Goal: Navigation & Orientation: Find specific page/section

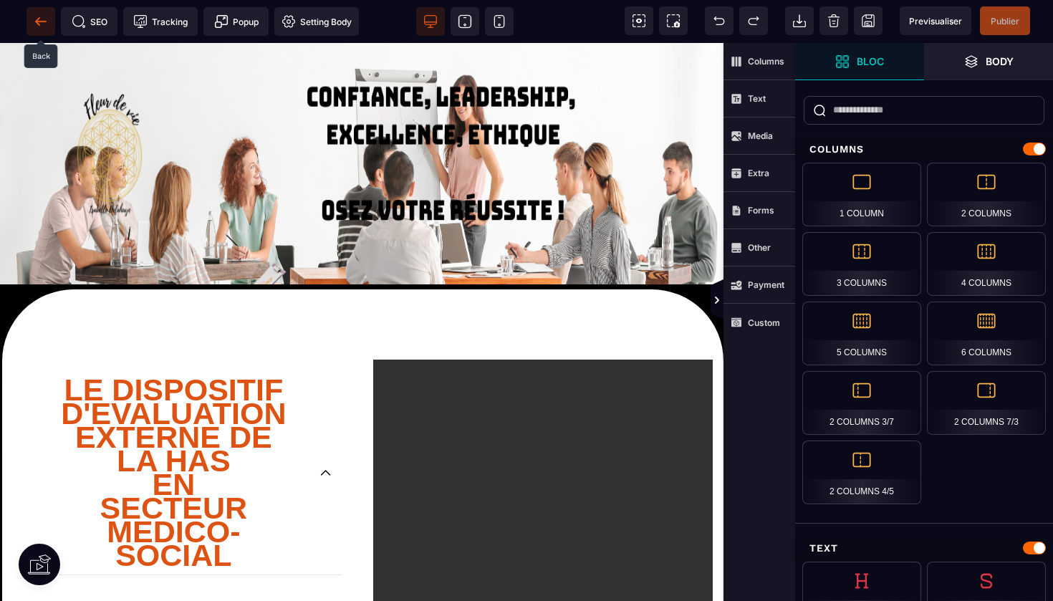
click at [42, 16] on icon at bounding box center [41, 21] width 14 height 14
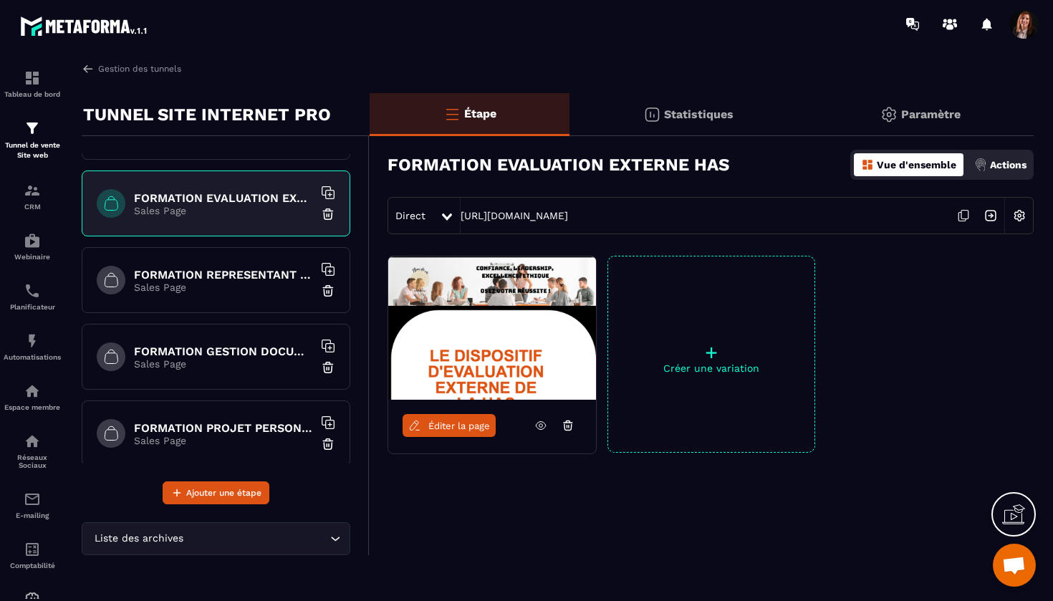
scroll to position [980, 0]
click at [248, 271] on h6 "FORMATION REPRESENTANT AU CVS" at bounding box center [223, 274] width 179 height 14
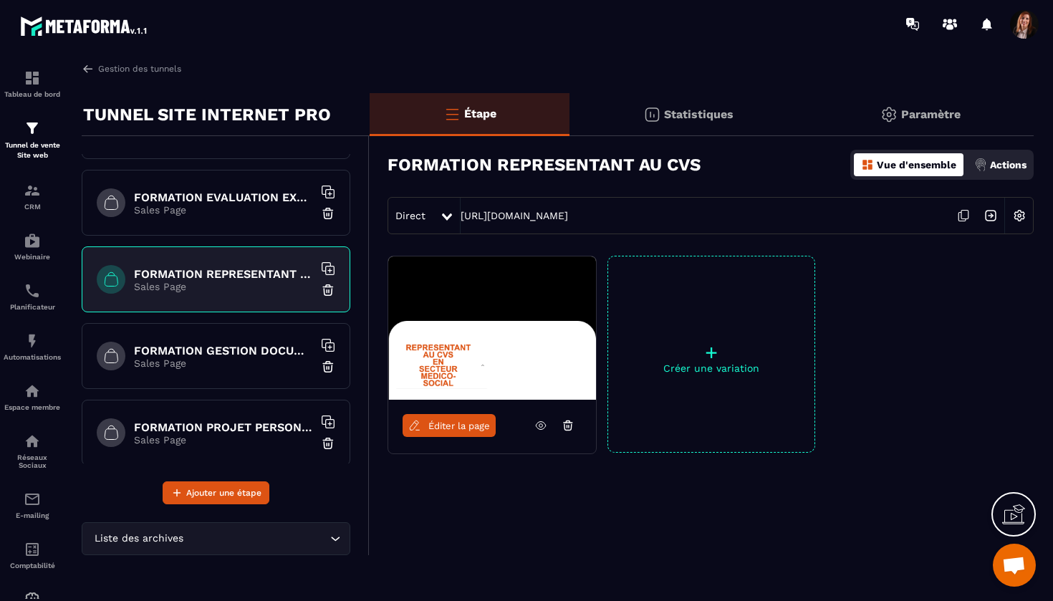
click at [239, 342] on div "FORMATION GESTION DOCUMENTAIRE QUALITE Sales Page" at bounding box center [216, 356] width 269 height 66
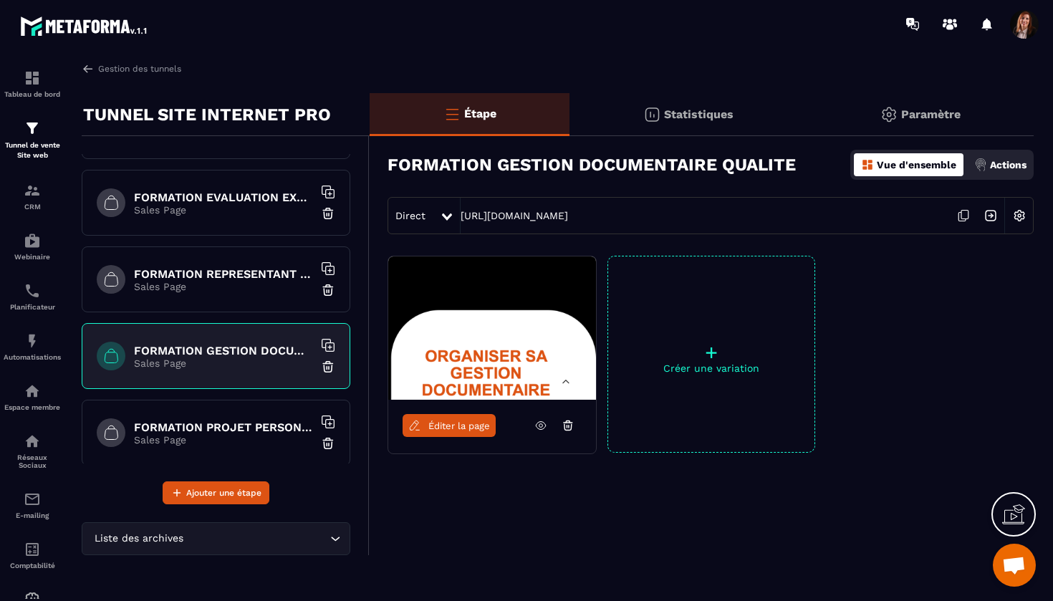
click at [230, 425] on h6 "FORMATION PROJET PERSONNALISE" at bounding box center [223, 427] width 179 height 14
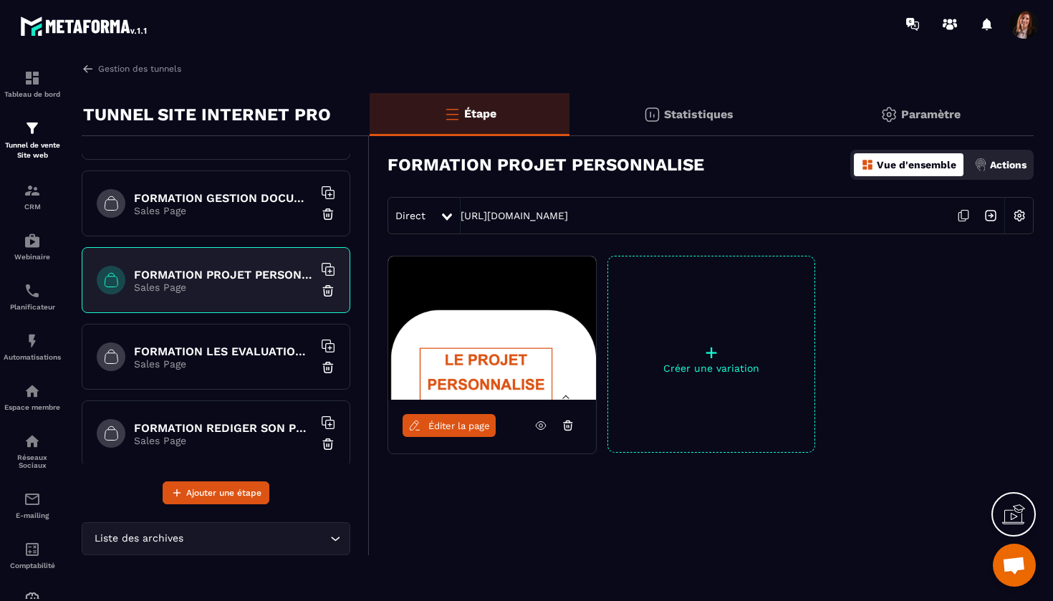
click at [267, 357] on h6 "FORMATION LES EVALUATIONS EN SANTE" at bounding box center [223, 351] width 179 height 14
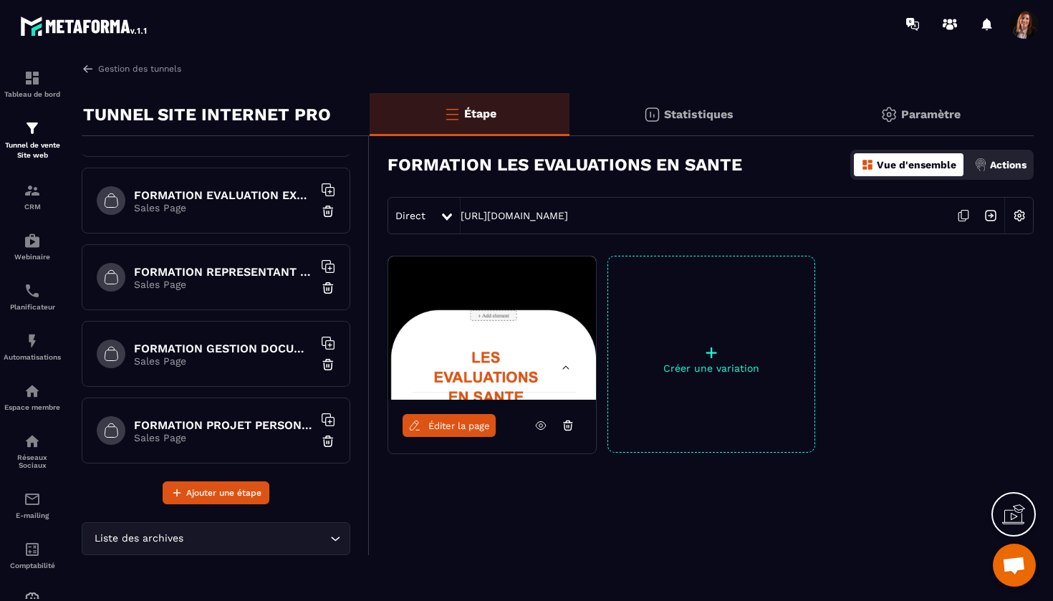
scroll to position [931, 0]
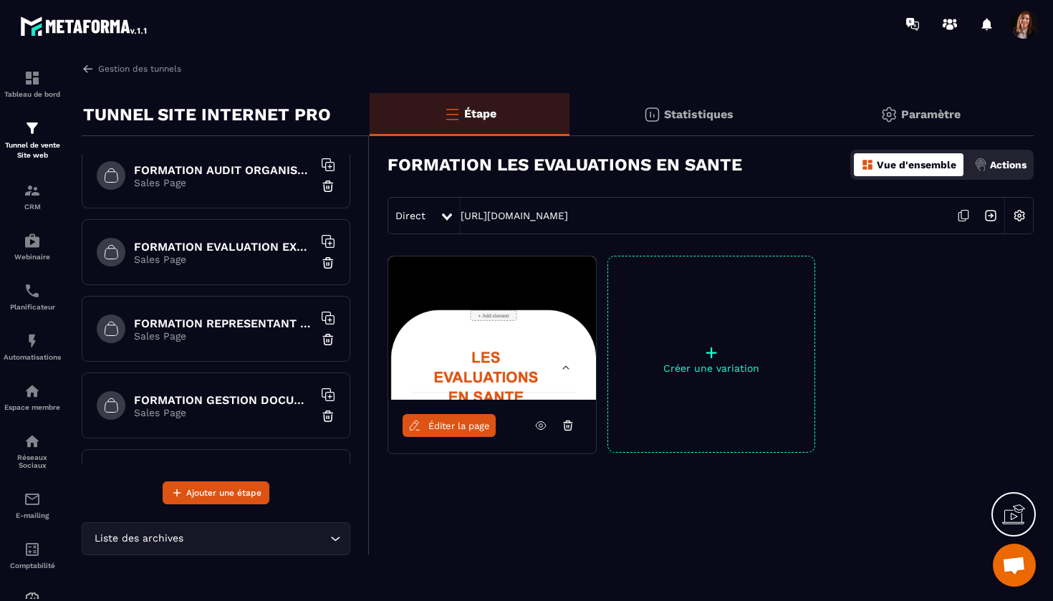
click at [229, 261] on p "Sales Page" at bounding box center [223, 258] width 179 height 11
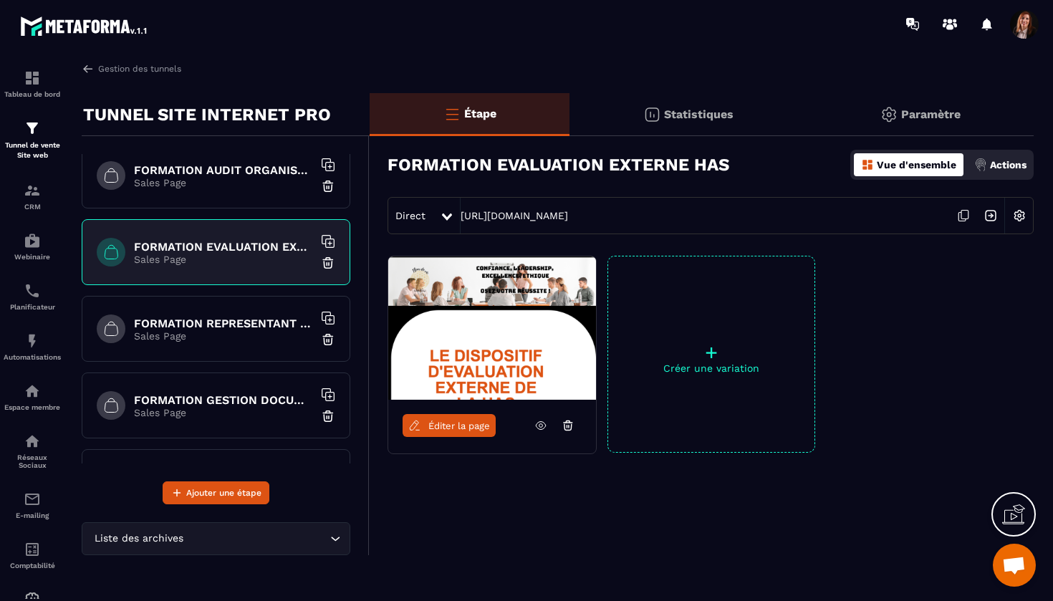
click at [250, 324] on h6 "FORMATION REPRESENTANT AU CVS" at bounding box center [223, 323] width 179 height 14
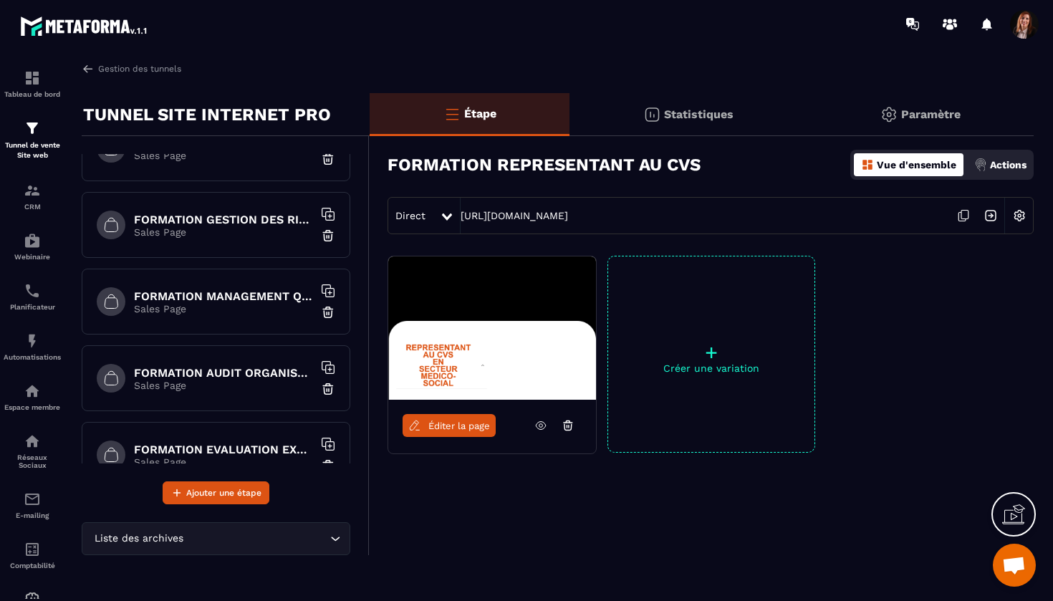
scroll to position [721, 0]
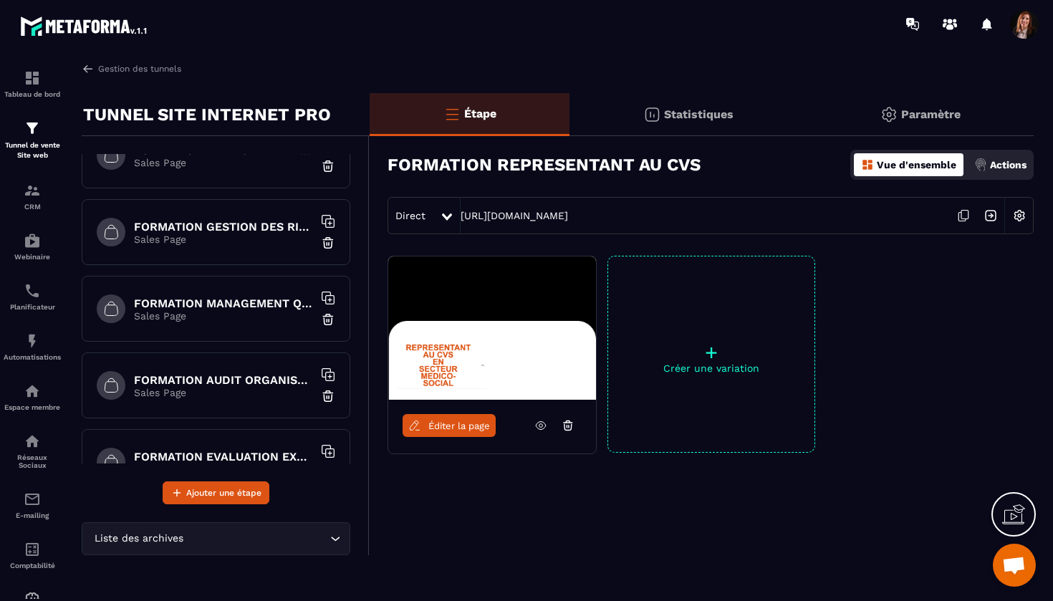
click at [245, 228] on h6 "FORMATION GESTION DES RISQUES EN SANTE" at bounding box center [223, 227] width 179 height 14
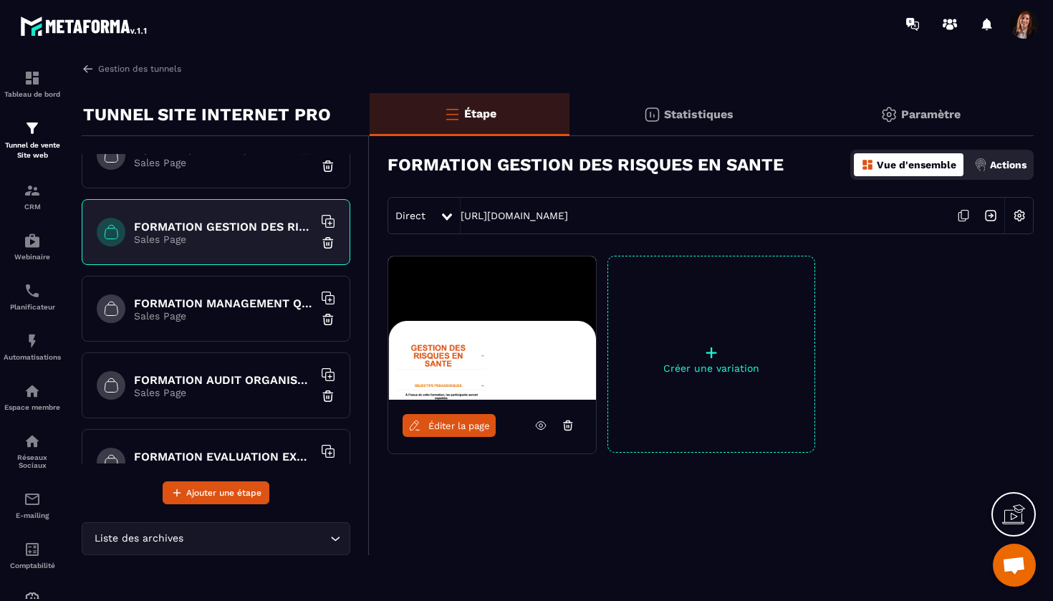
click at [226, 304] on h6 "FORMATION MANAGEMENT QUALITE ET RISQUES EN ESSMS" at bounding box center [223, 303] width 179 height 14
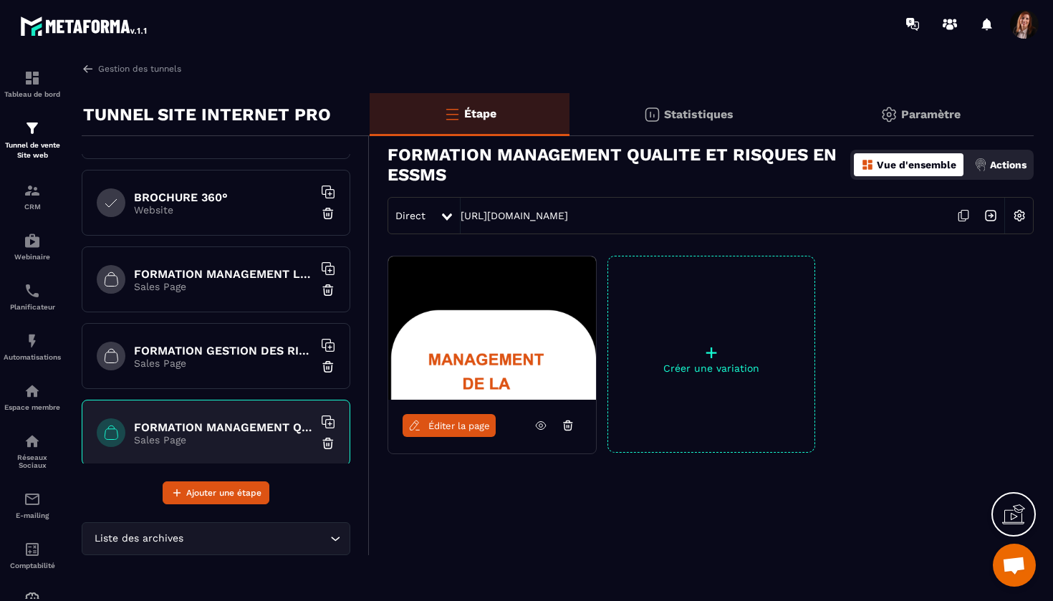
scroll to position [586, 0]
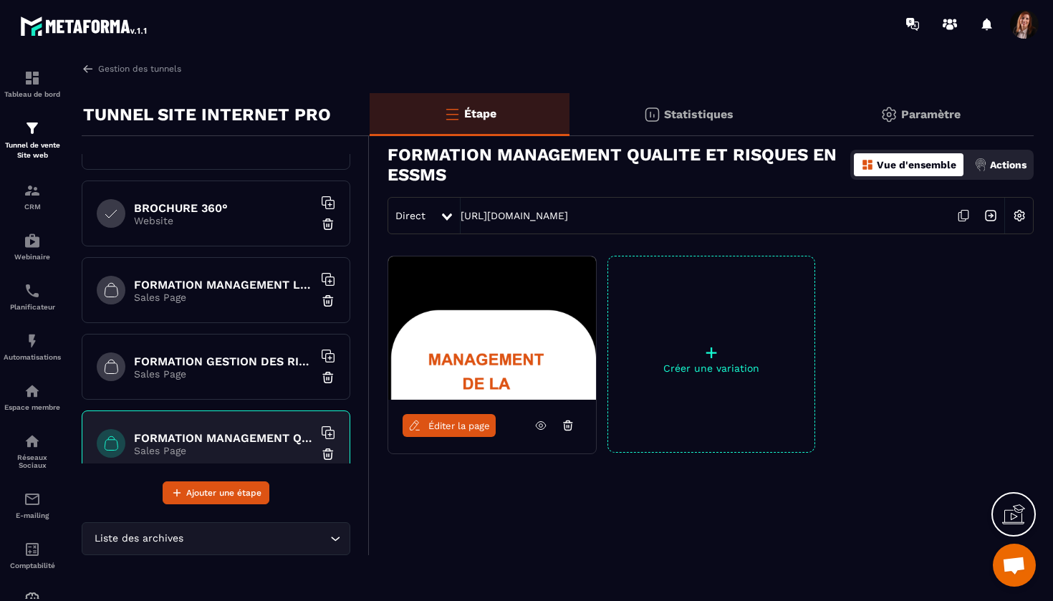
click at [257, 278] on h6 "FORMATION MANAGEMENT LEADERSHIP" at bounding box center [223, 285] width 179 height 14
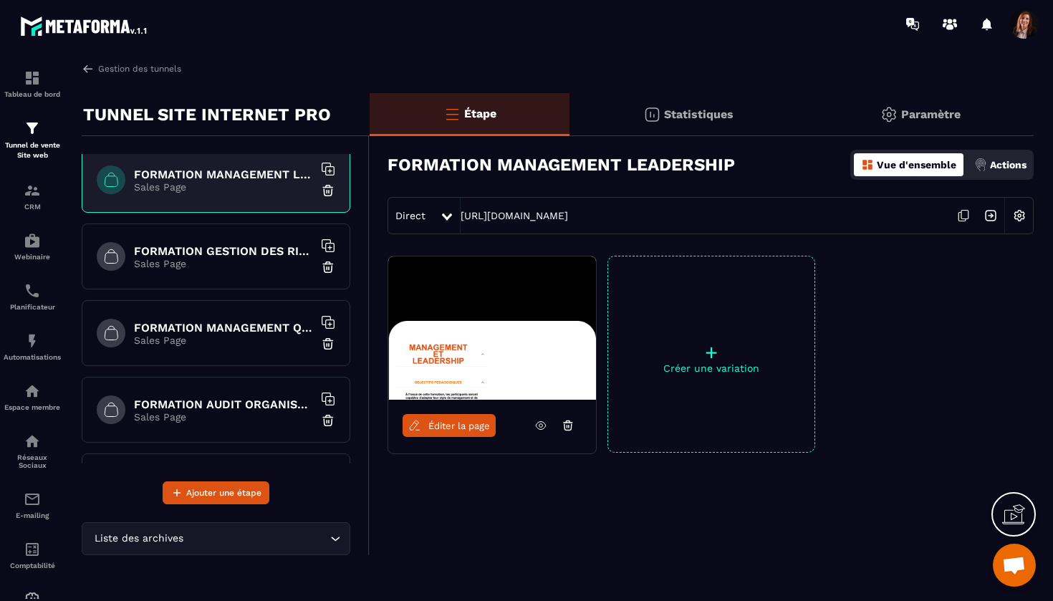
scroll to position [715, 0]
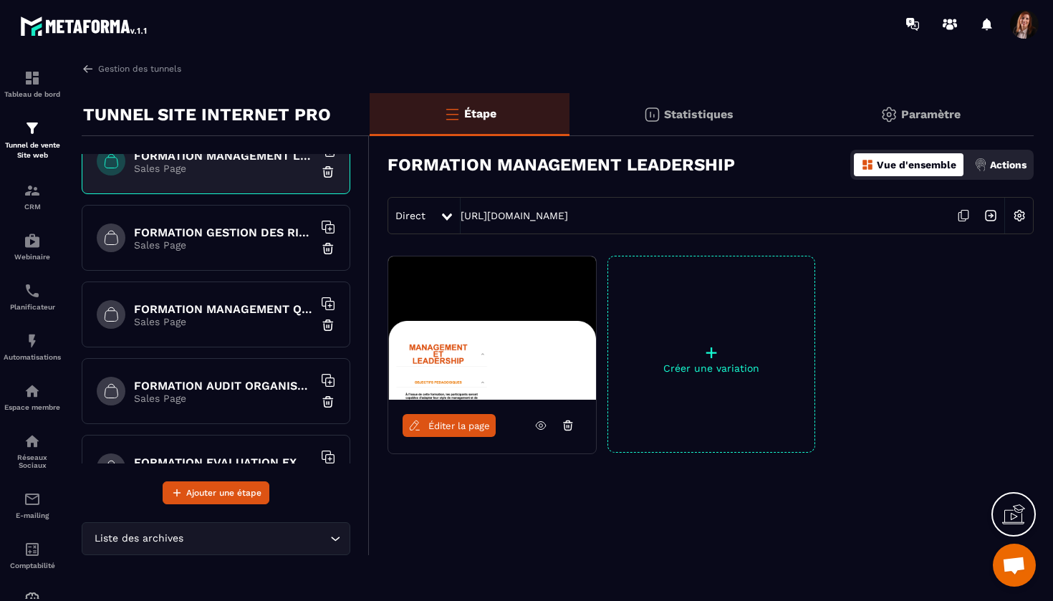
click at [253, 314] on h6 "FORMATION MANAGEMENT QUALITE ET RISQUES EN ESSMS" at bounding box center [223, 309] width 179 height 14
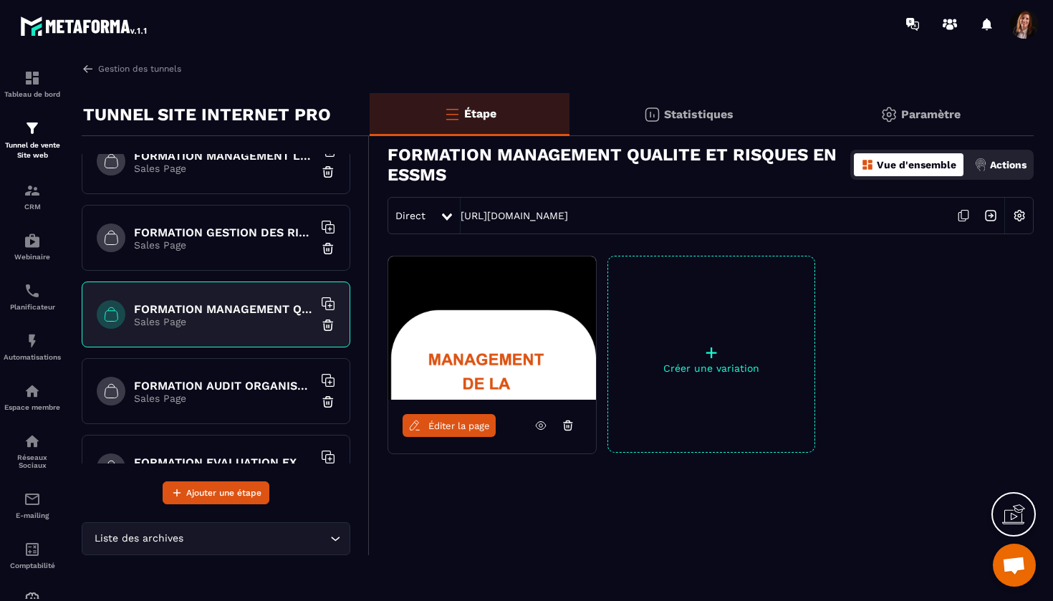
click at [236, 374] on div "FORMATION AUDIT ORGANISATIONNEL EN ESSMS Sales Page" at bounding box center [216, 391] width 269 height 66
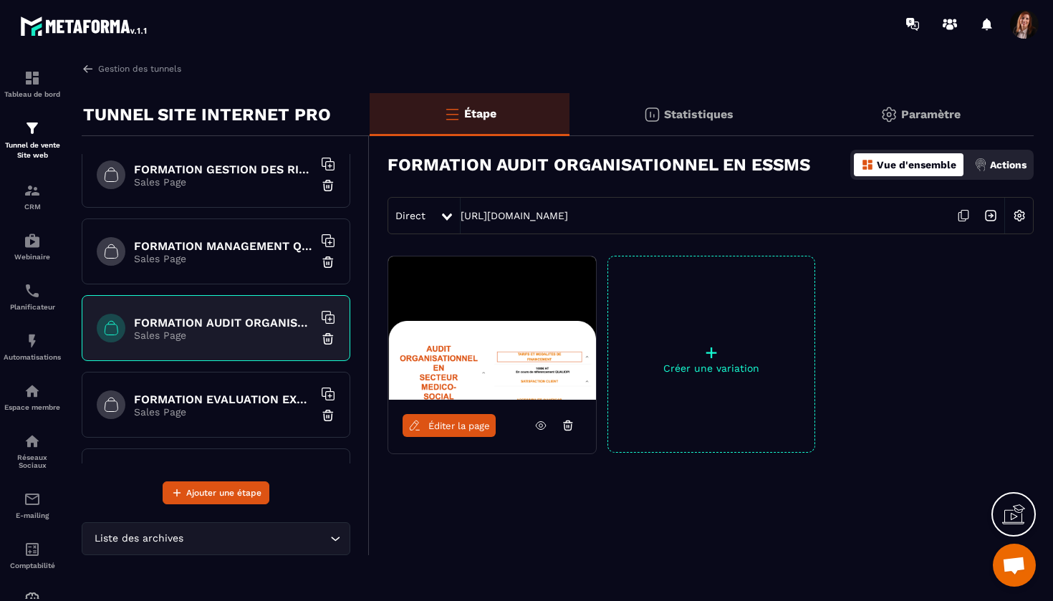
scroll to position [784, 0]
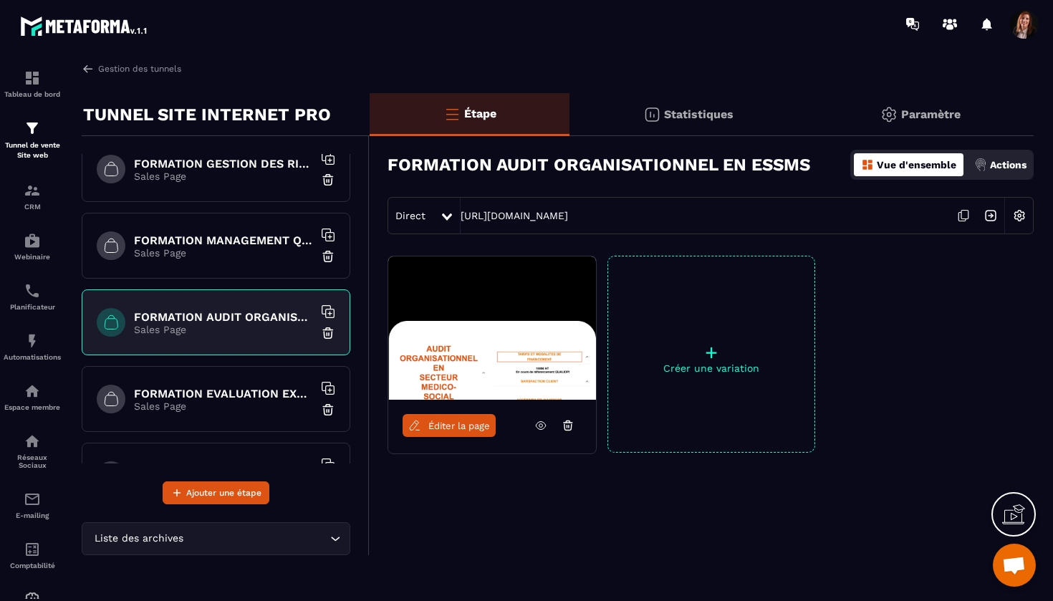
click at [221, 397] on h6 "FORMATION EVALUATION EXTERNE HAS" at bounding box center [223, 394] width 179 height 14
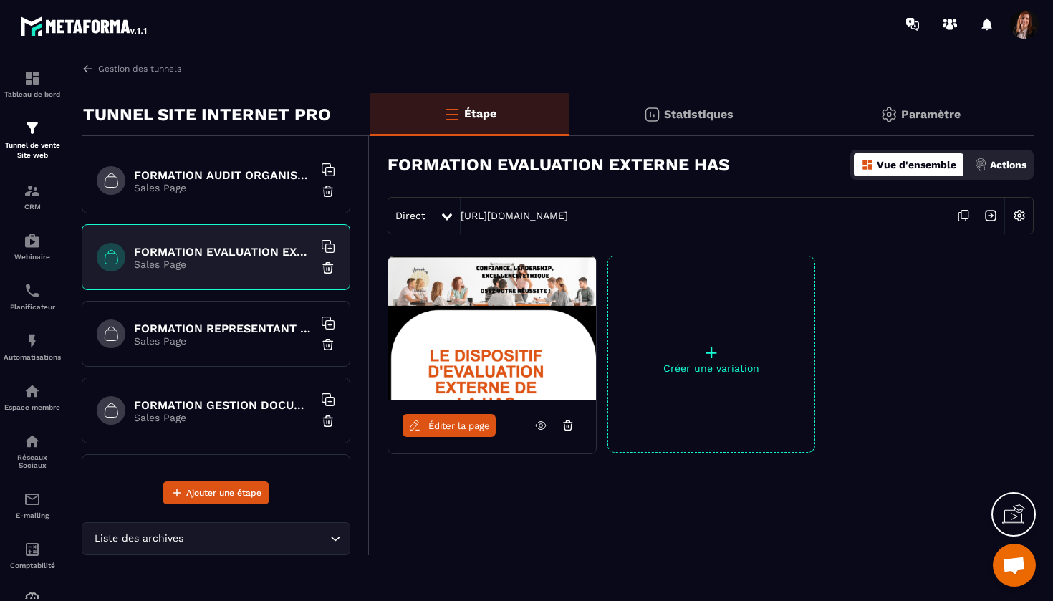
scroll to position [929, 0]
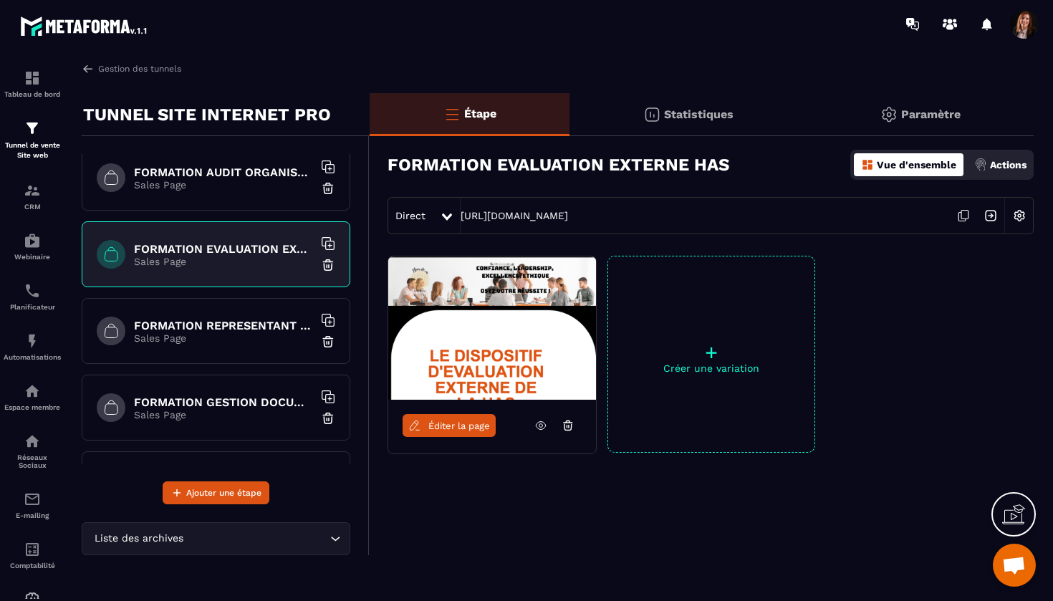
click at [256, 334] on p "Sales Page" at bounding box center [223, 337] width 179 height 11
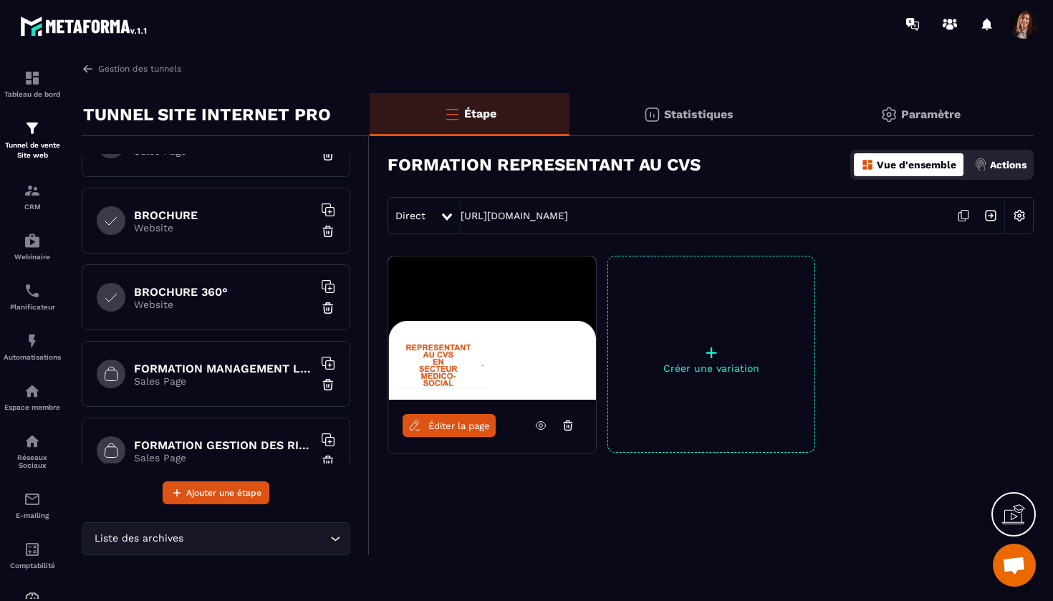
scroll to position [515, 0]
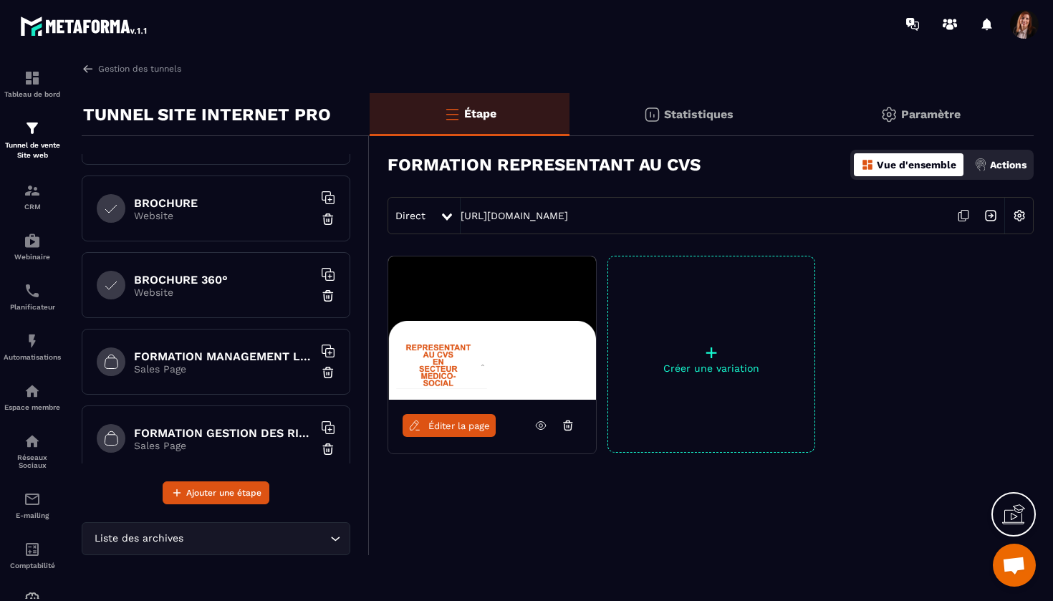
click at [211, 417] on div "FORMATION GESTION DES RISQUES EN SANTE Sales Page" at bounding box center [216, 438] width 269 height 66
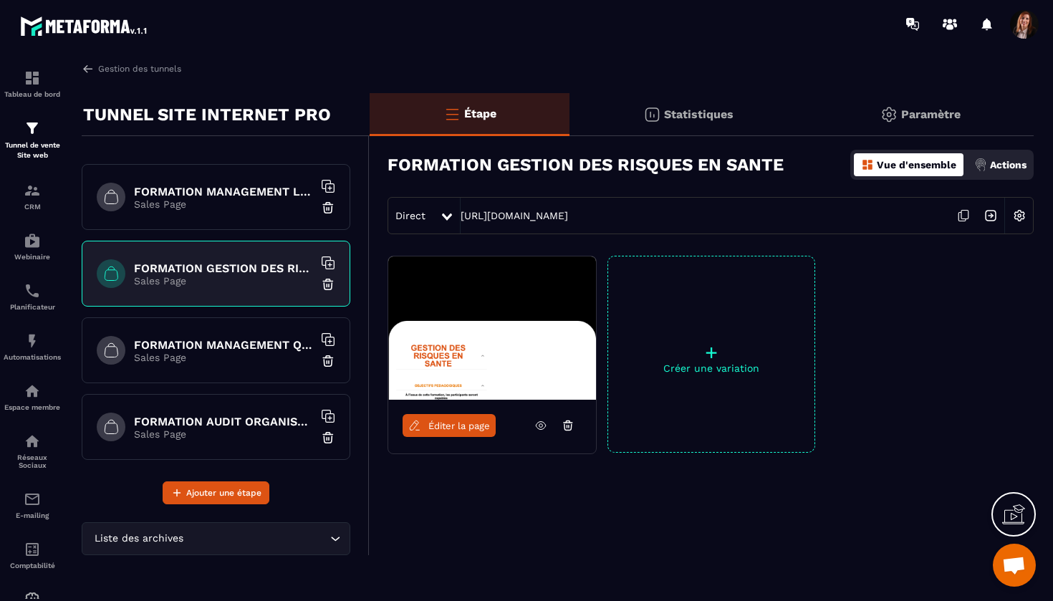
scroll to position [702, 0]
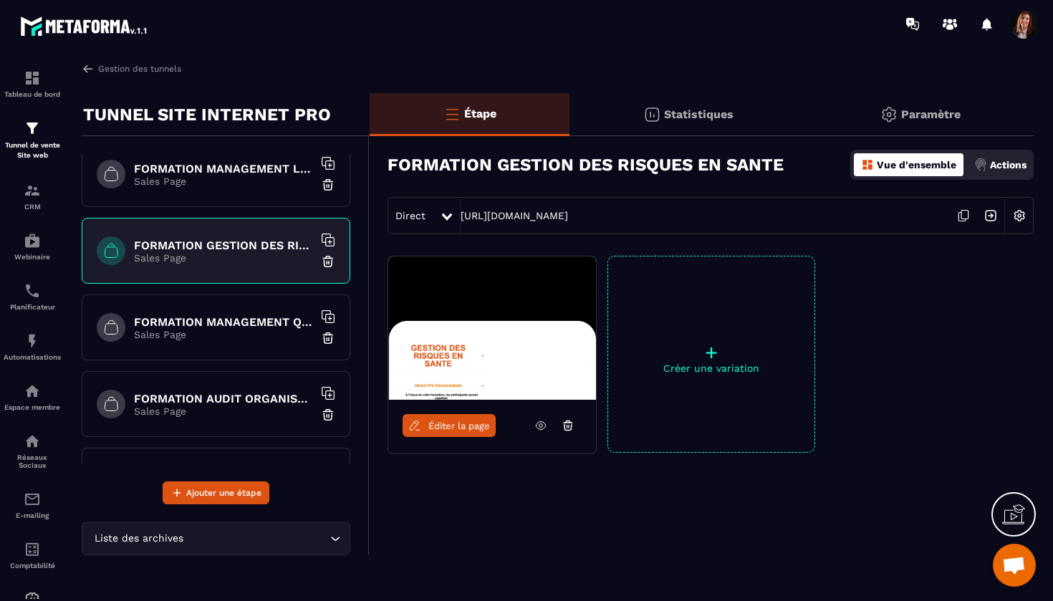
click at [210, 311] on div "FORMATION MANAGEMENT QUALITE ET RISQUES EN ESSMS Sales Page" at bounding box center [216, 327] width 269 height 66
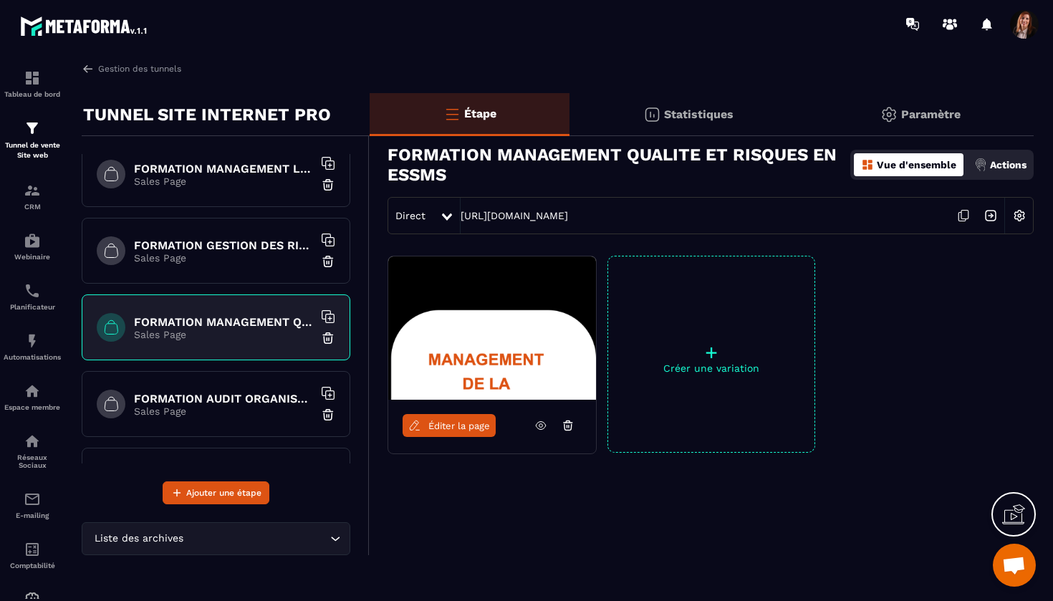
click at [196, 392] on h6 "FORMATION AUDIT ORGANISATIONNEL EN ESSMS" at bounding box center [223, 399] width 179 height 14
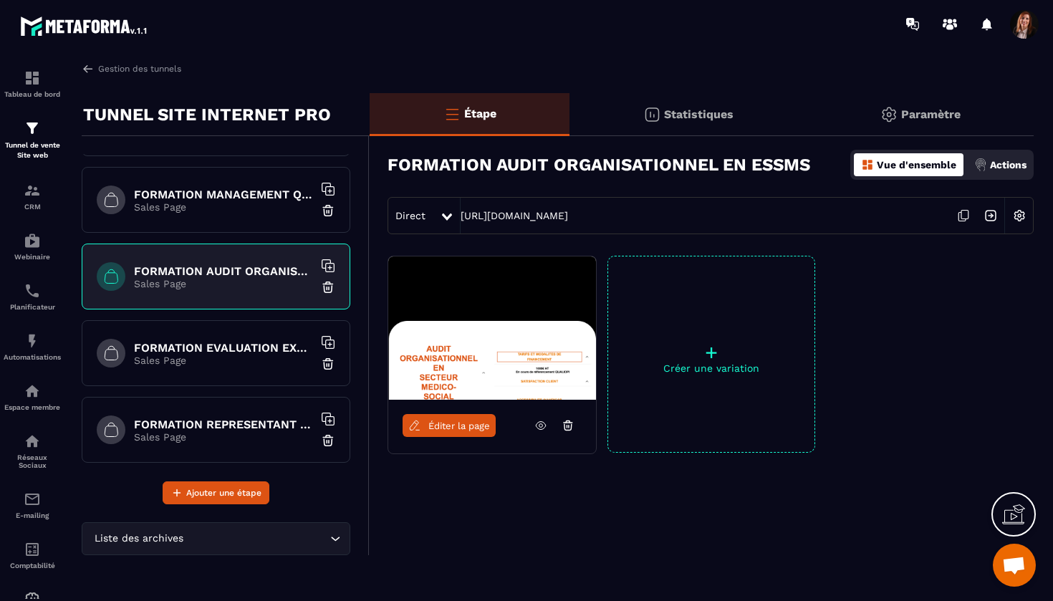
scroll to position [851, 0]
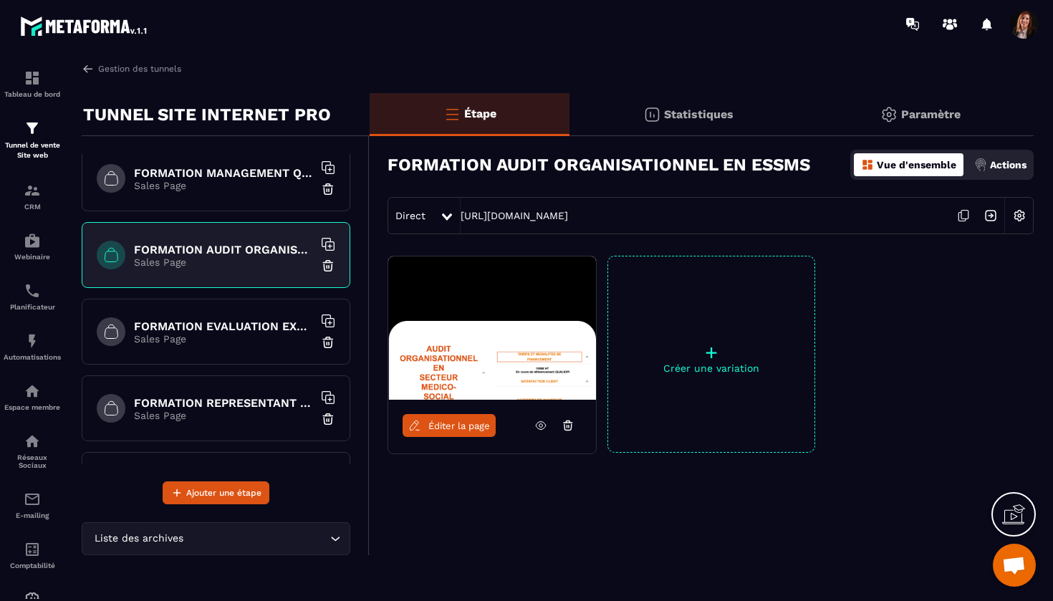
click at [200, 339] on p "Sales Page" at bounding box center [223, 338] width 179 height 11
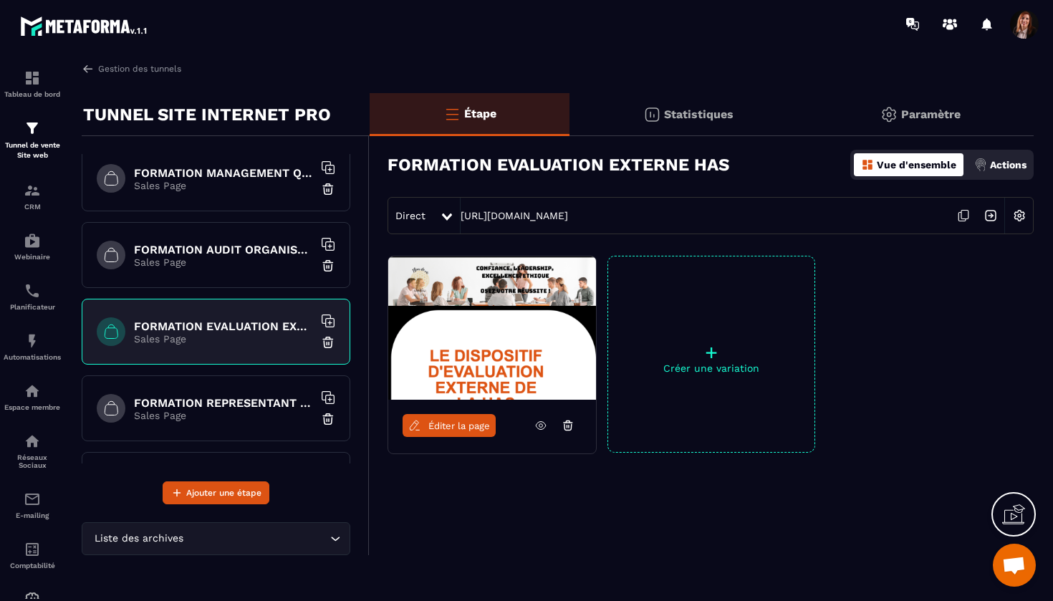
click at [226, 420] on p "Sales Page" at bounding box center [223, 415] width 179 height 11
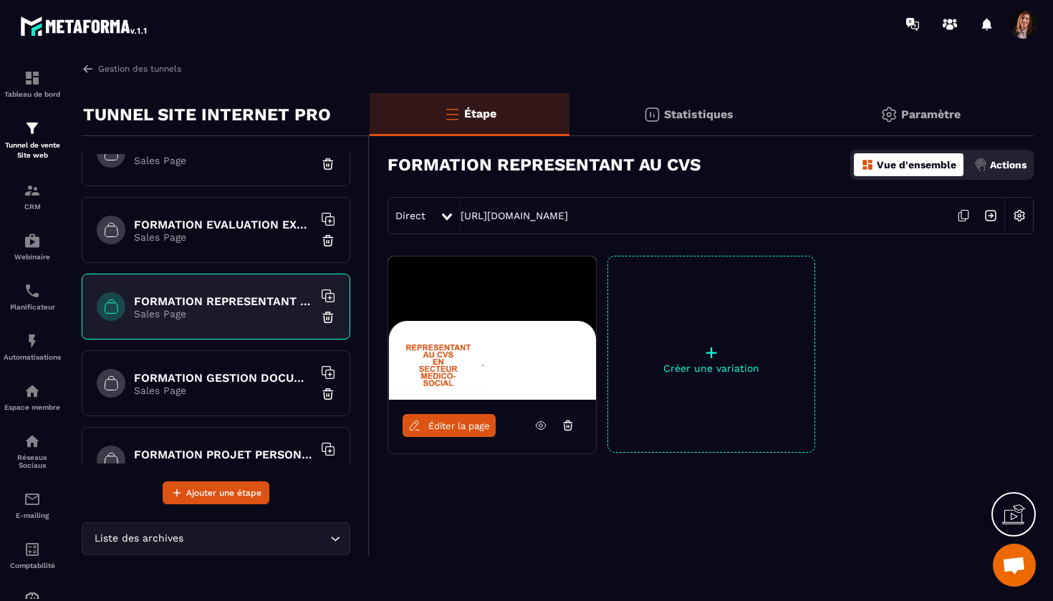
scroll to position [975, 0]
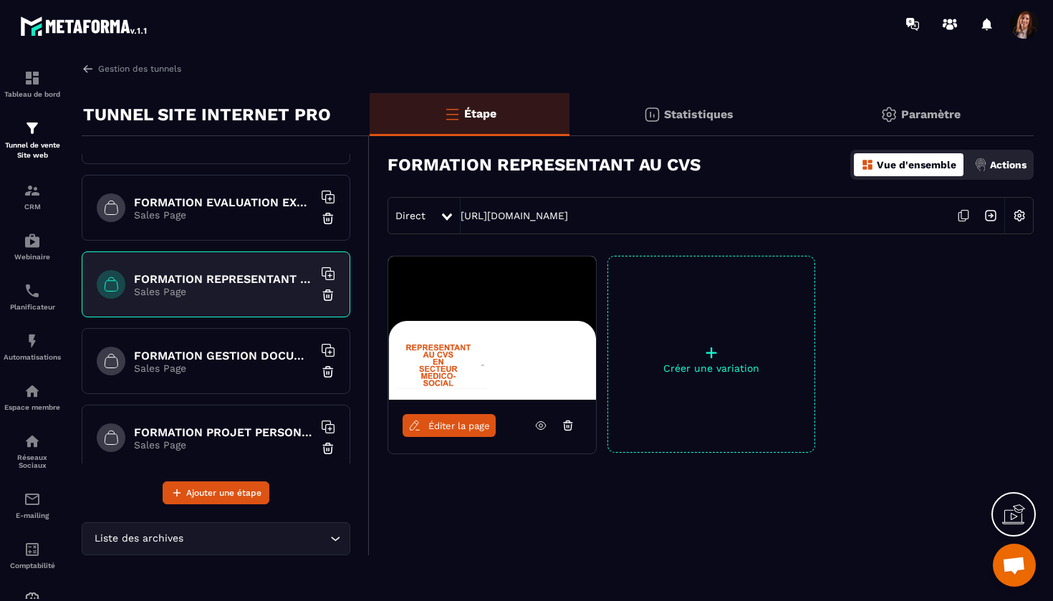
click at [233, 357] on h6 "FORMATION GESTION DOCUMENTAIRE QUALITE" at bounding box center [223, 356] width 179 height 14
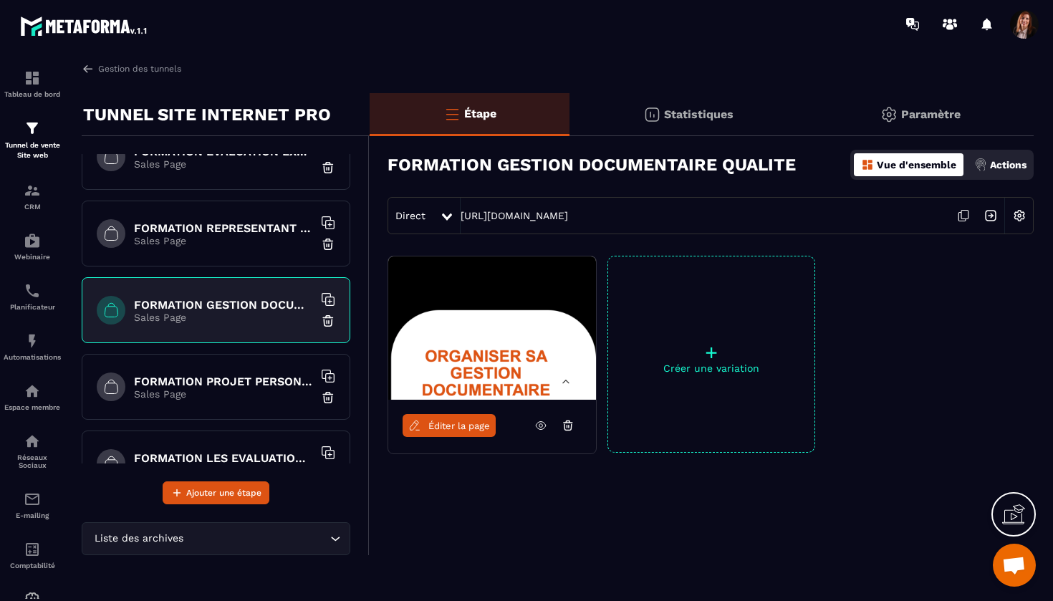
scroll to position [1083, 0]
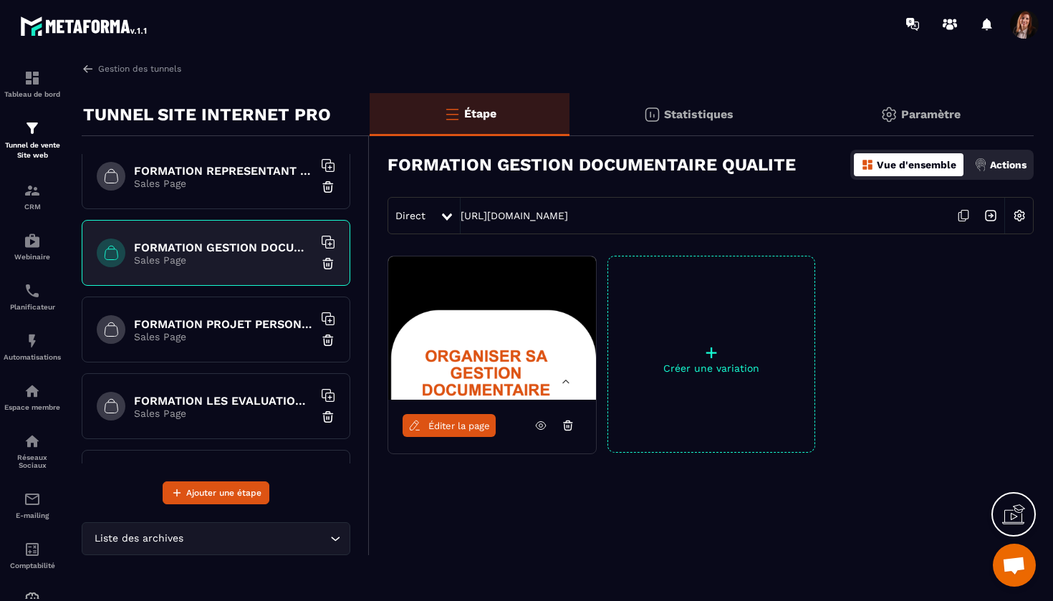
click at [229, 327] on h6 "FORMATION PROJET PERSONNALISE" at bounding box center [223, 324] width 179 height 14
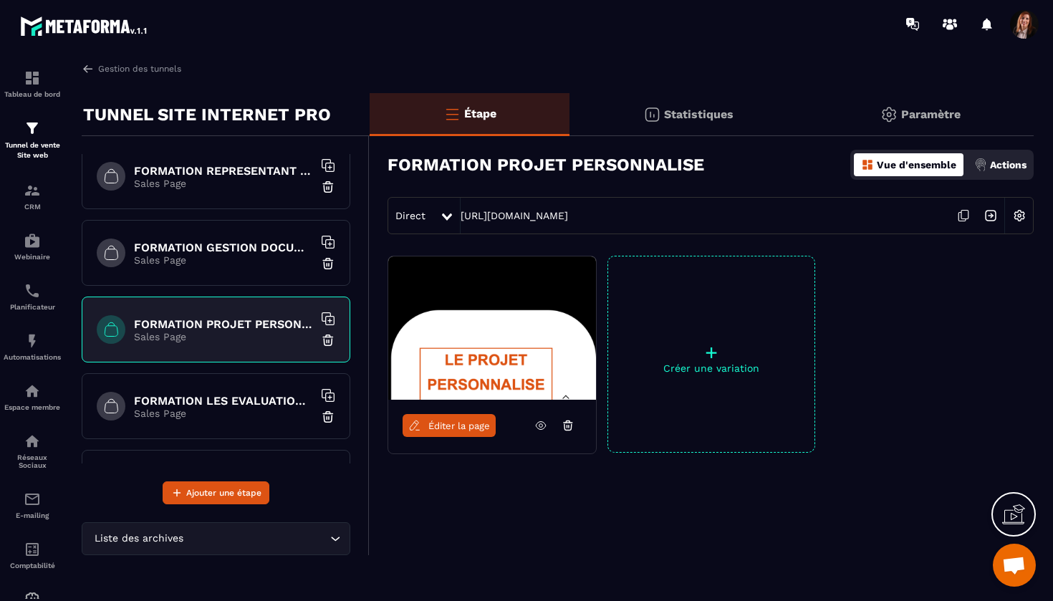
click at [219, 400] on h6 "FORMATION LES EVALUATIONS EN SANTE" at bounding box center [223, 401] width 179 height 14
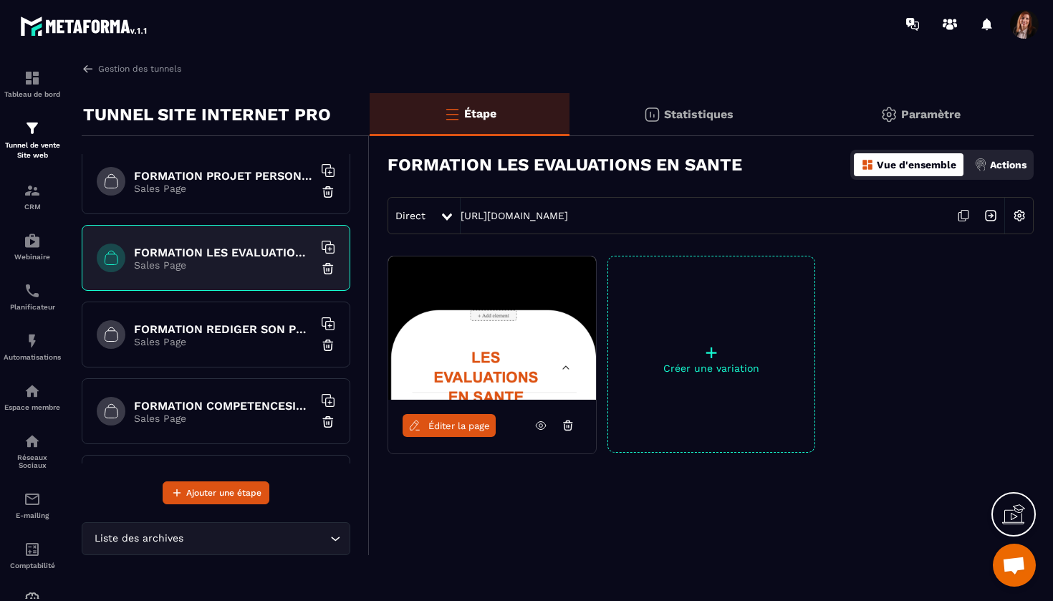
scroll to position [1247, 0]
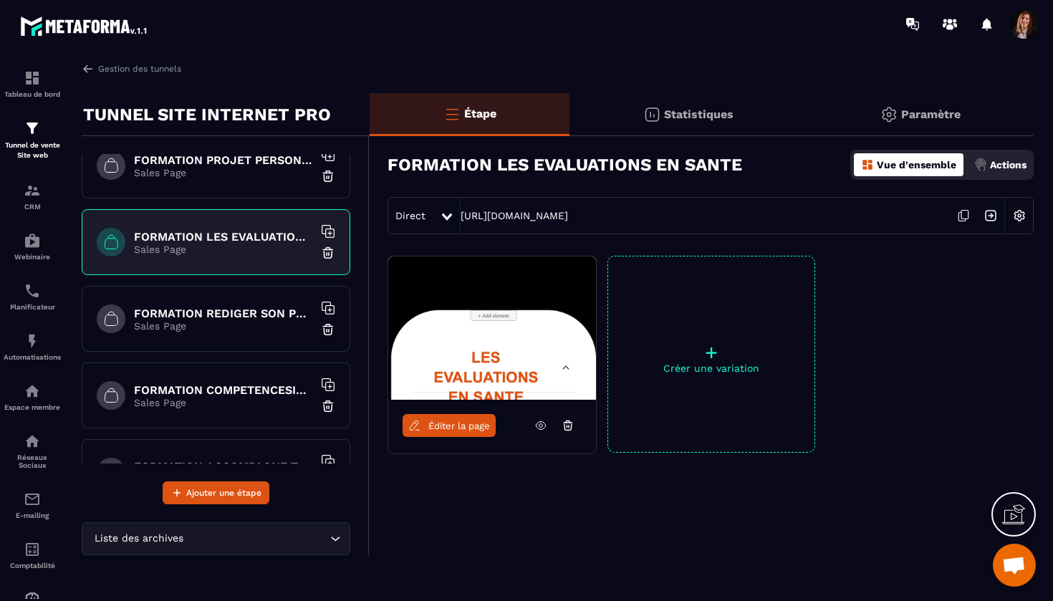
click at [256, 319] on h6 "FORMATION REDIGER SON PROJET D'ETABLISSEMENT CPOM" at bounding box center [223, 313] width 179 height 14
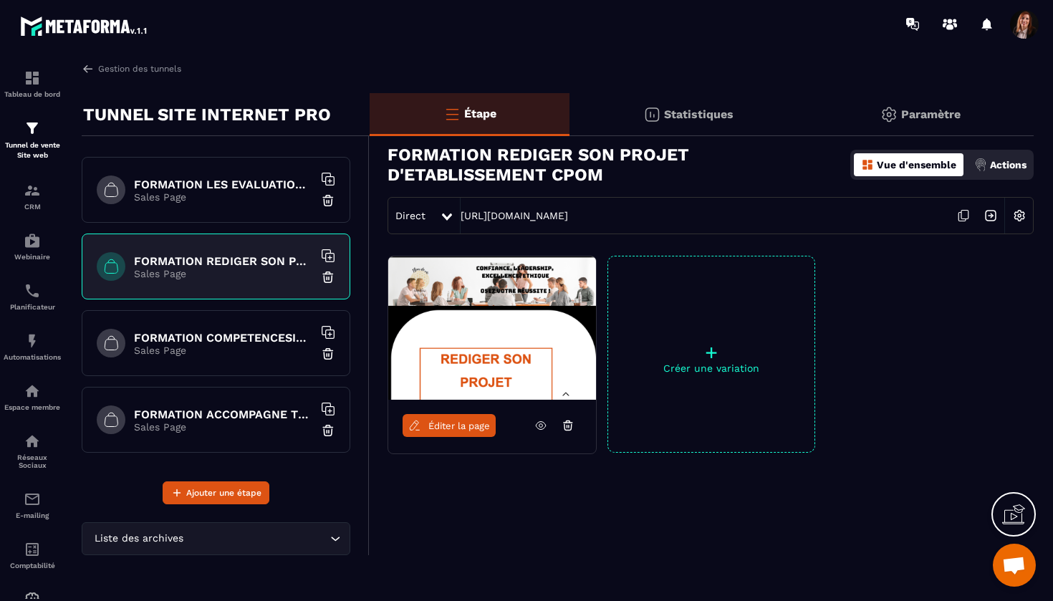
scroll to position [1300, 0]
click at [244, 332] on h6 "FORMATION COMPETENCESIDECEHPAD" at bounding box center [223, 338] width 179 height 14
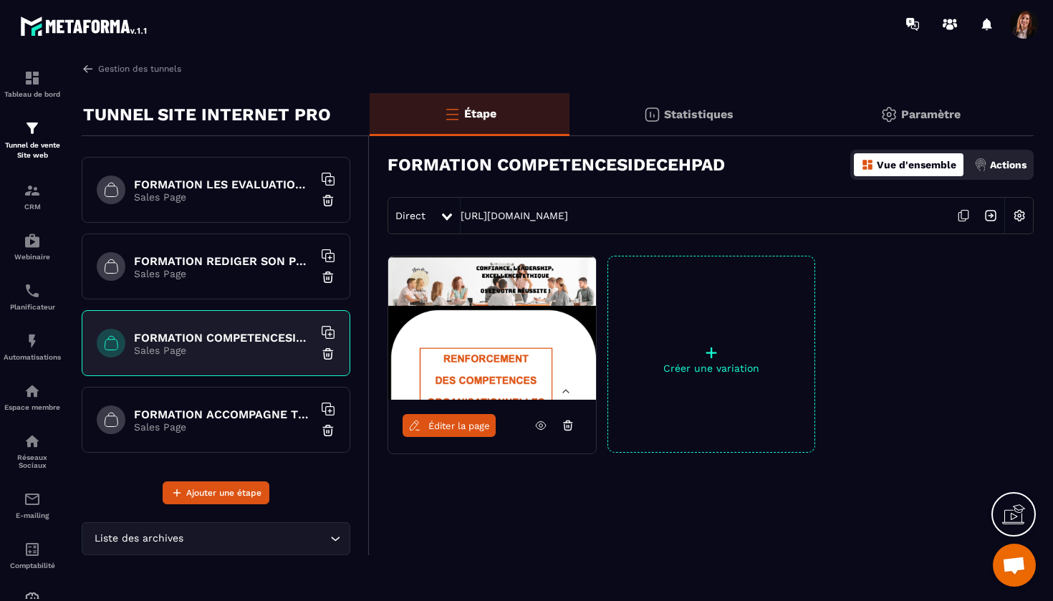
click at [227, 421] on p "Sales Page" at bounding box center [223, 426] width 179 height 11
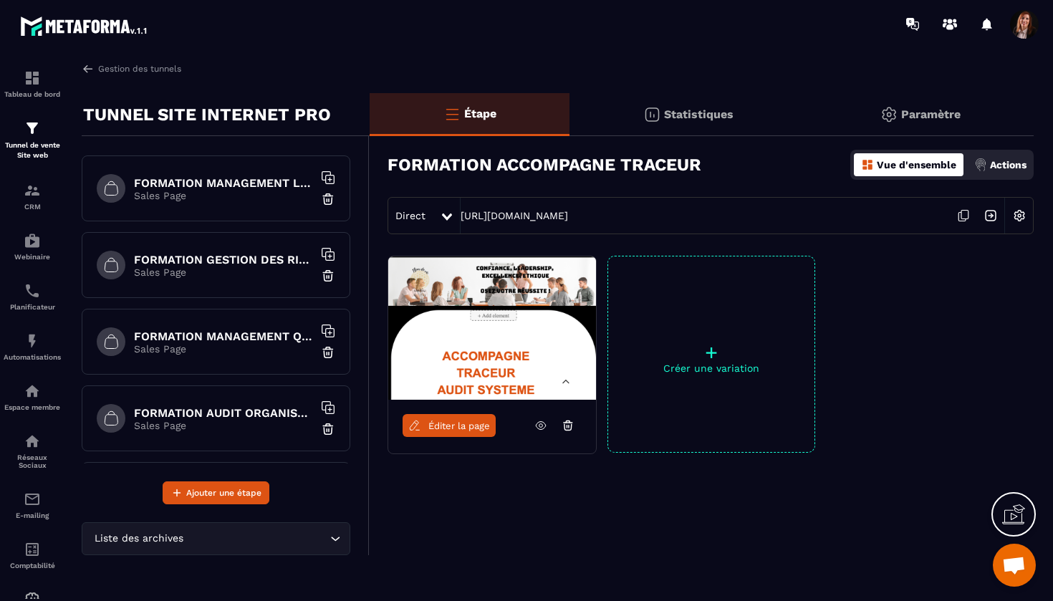
scroll to position [646, 0]
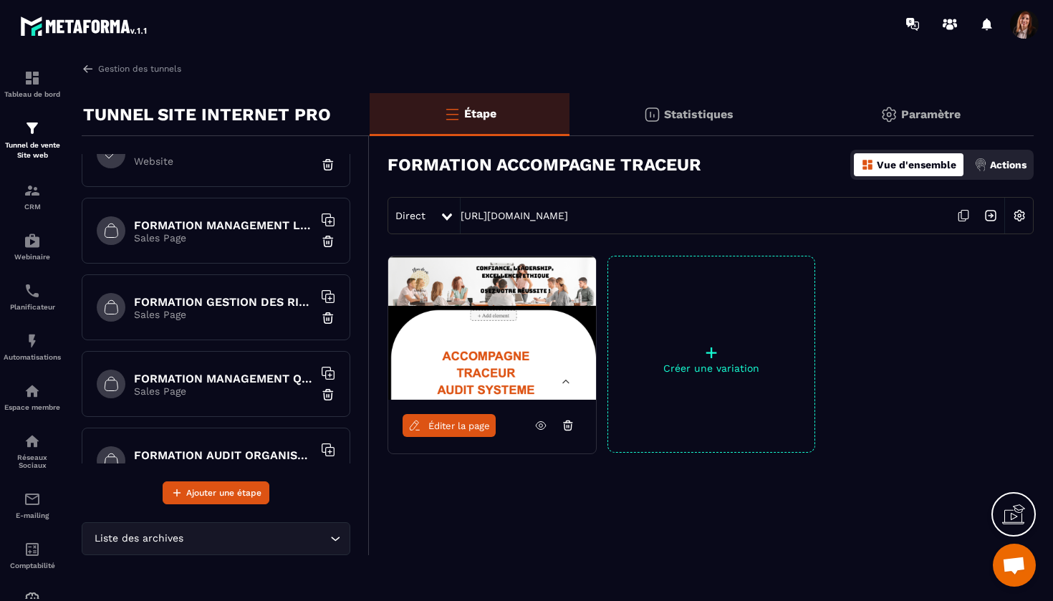
click at [251, 223] on h6 "FORMATION MANAGEMENT LEADERSHIP" at bounding box center [223, 225] width 179 height 14
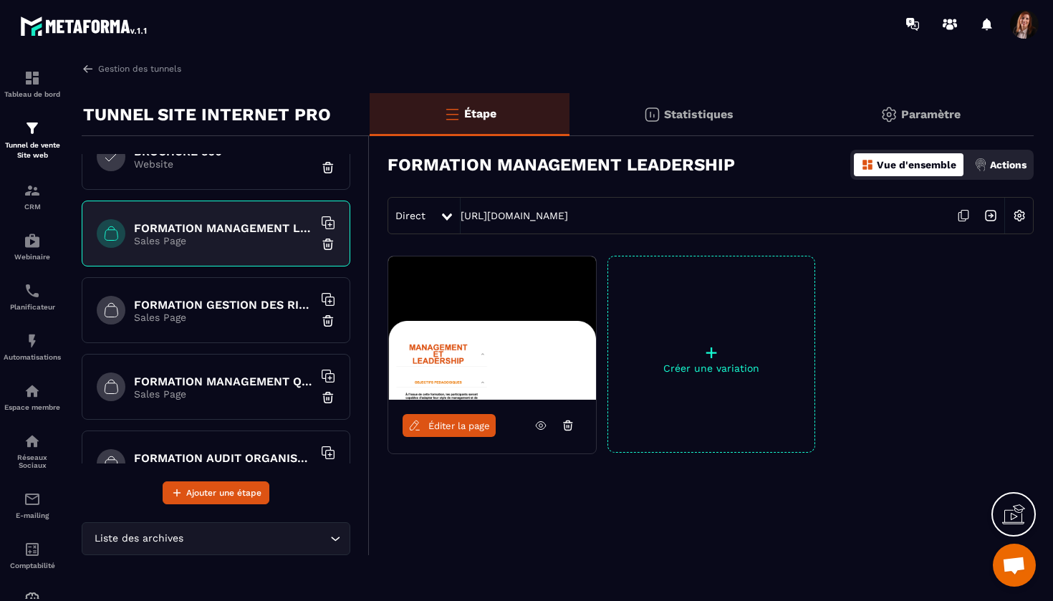
scroll to position [676, 0]
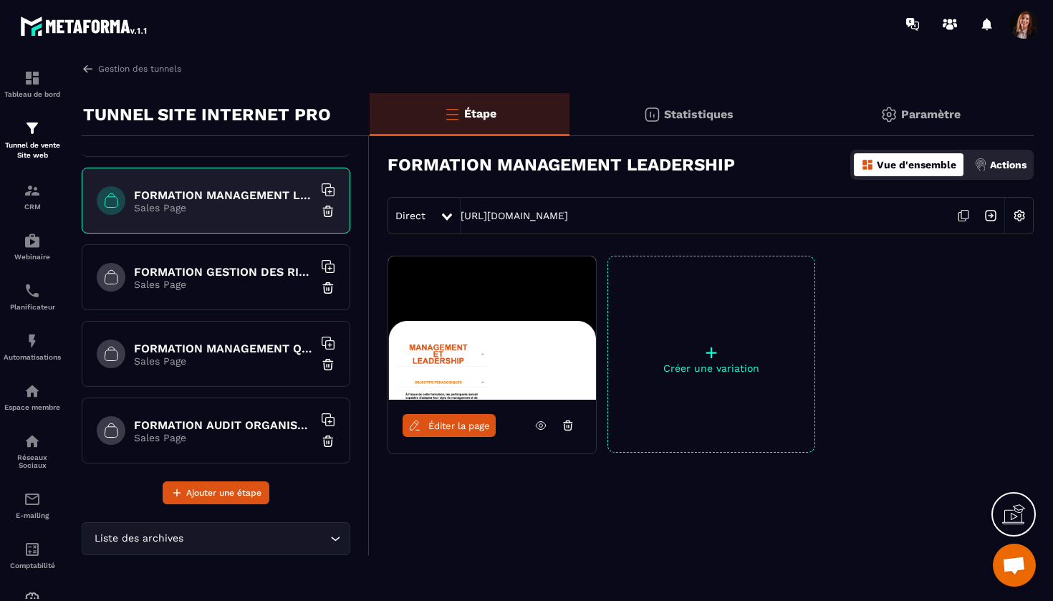
click at [236, 284] on p "Sales Page" at bounding box center [223, 284] width 179 height 11
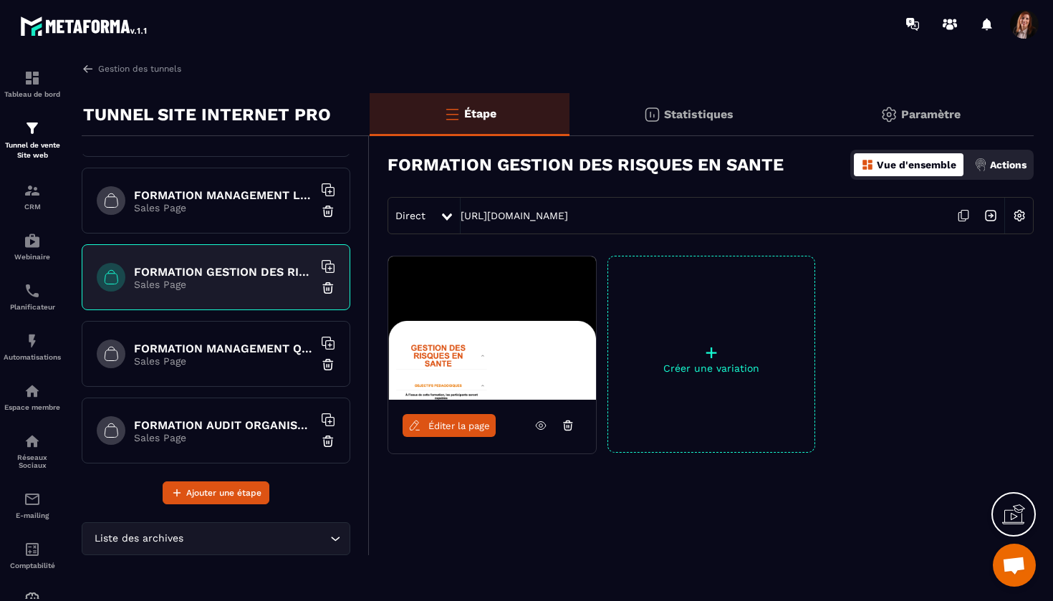
click at [235, 344] on h6 "FORMATION MANAGEMENT QUALITE ET RISQUES EN ESSMS" at bounding box center [223, 349] width 179 height 14
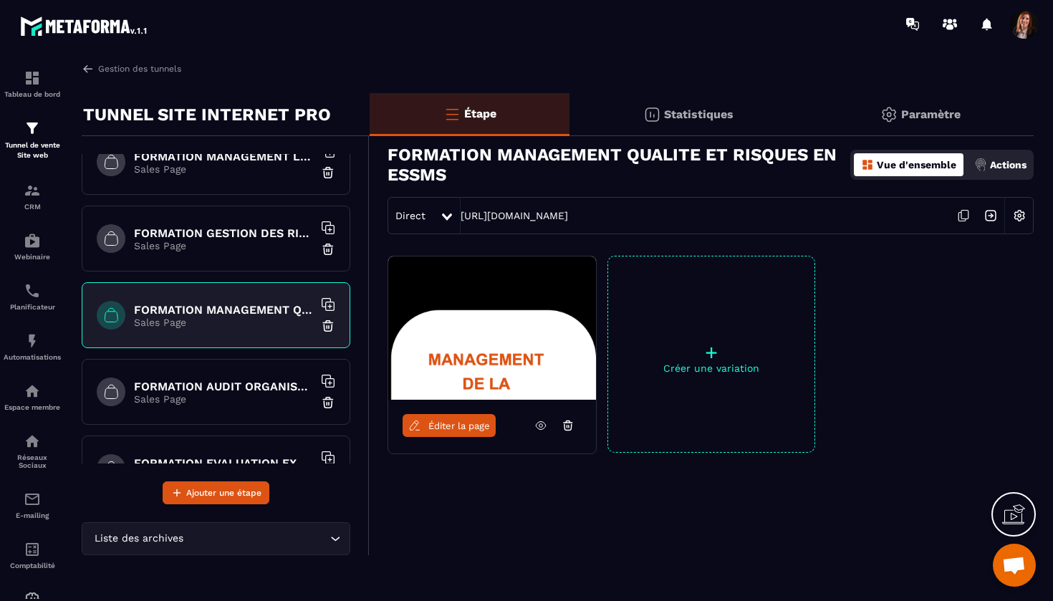
scroll to position [722, 0]
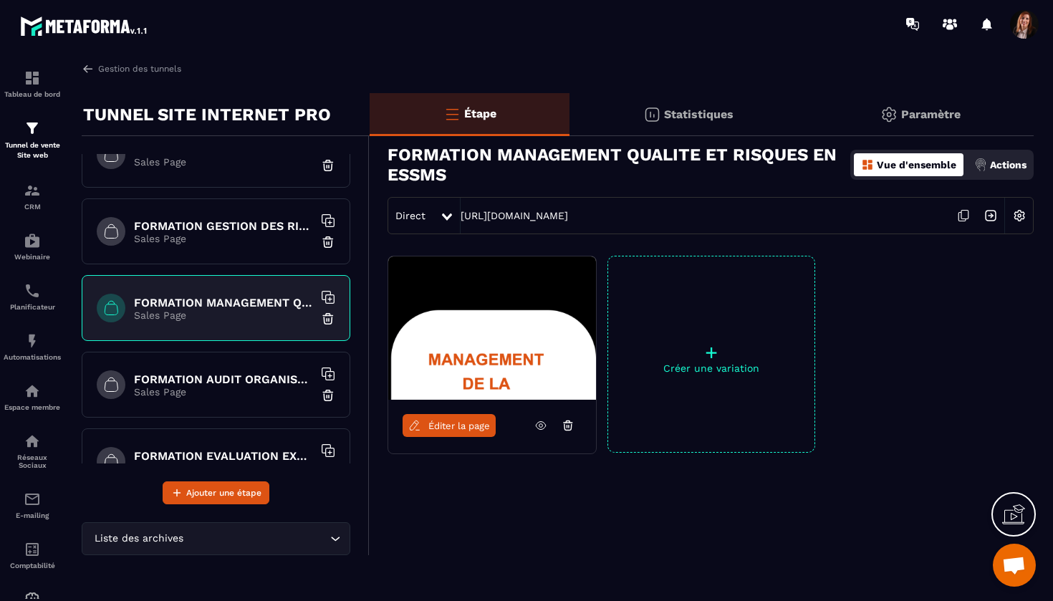
click at [253, 375] on h6 "FORMATION AUDIT ORGANISATIONNEL EN ESSMS" at bounding box center [223, 379] width 179 height 14
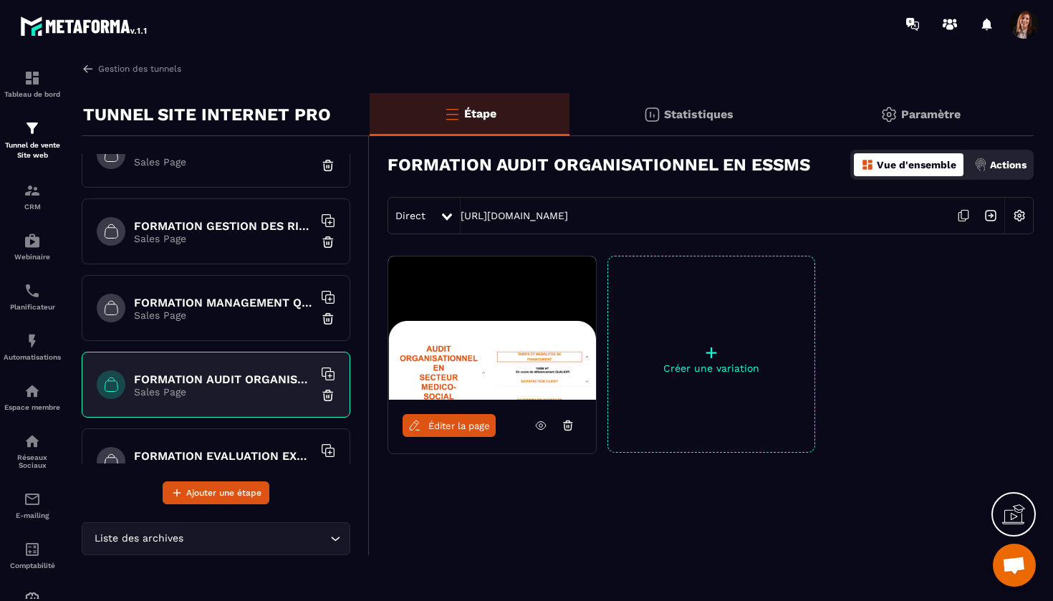
click at [227, 453] on h6 "FORMATION EVALUATION EXTERNE HAS" at bounding box center [223, 456] width 179 height 14
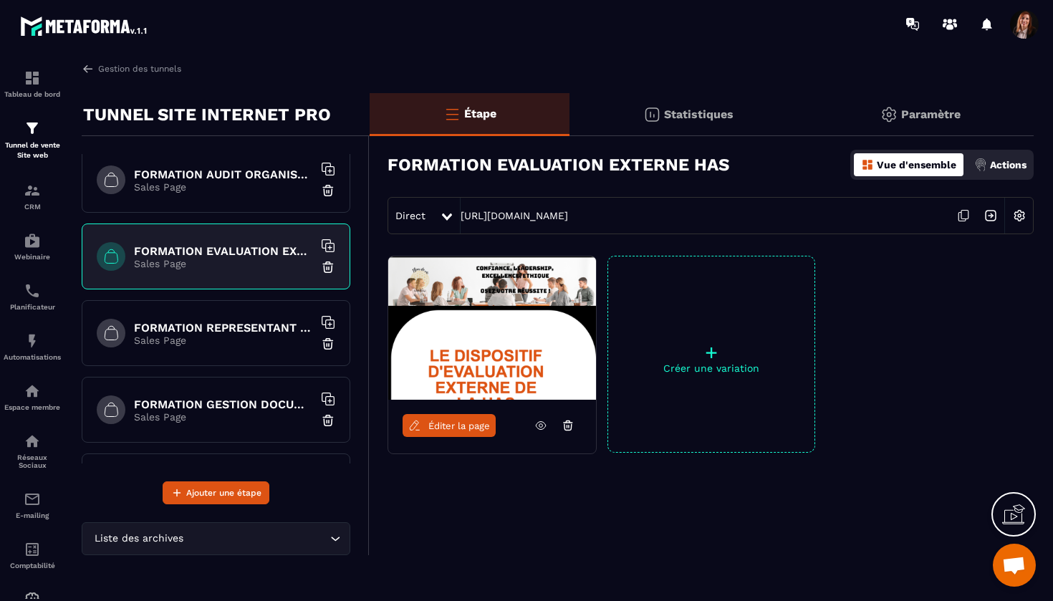
scroll to position [929, 0]
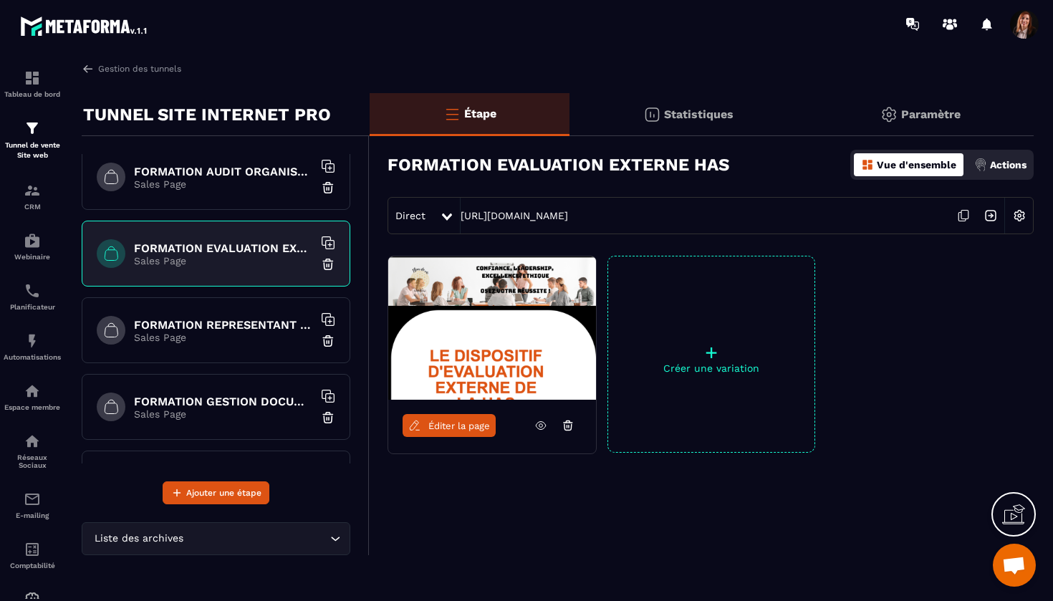
click at [270, 325] on h6 "FORMATION REPRESENTANT AU CVS" at bounding box center [223, 325] width 179 height 14
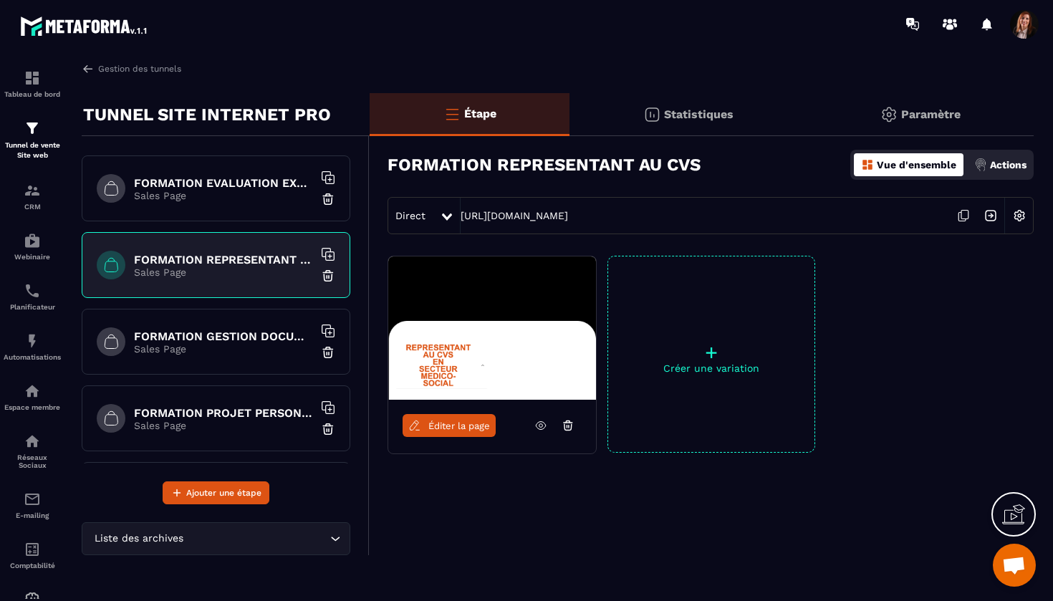
scroll to position [1017, 0]
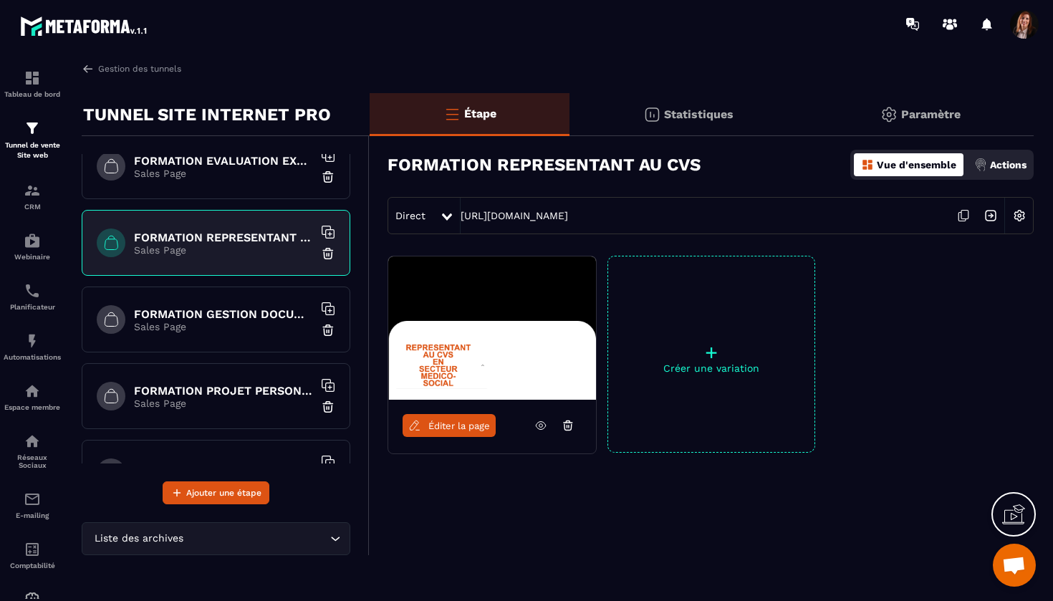
click at [260, 320] on h6 "FORMATION GESTION DOCUMENTAIRE QUALITE" at bounding box center [223, 314] width 179 height 14
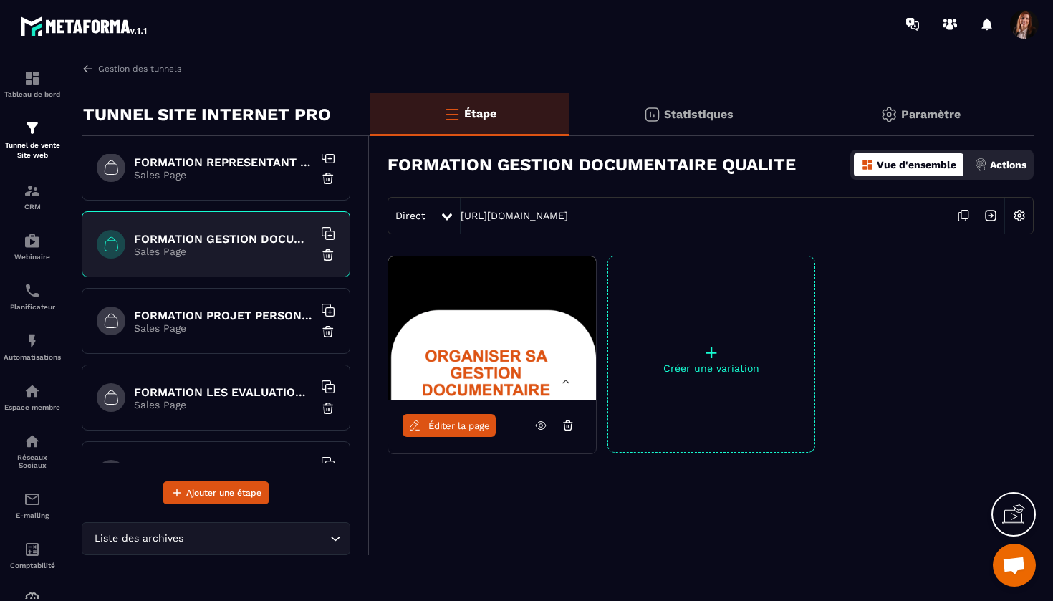
scroll to position [1122, 0]
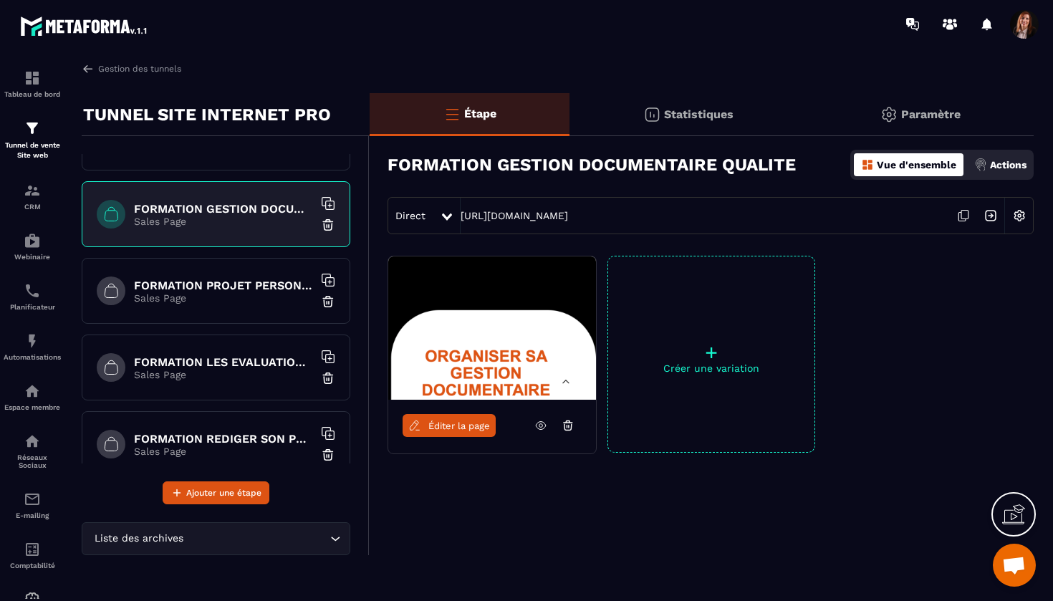
click at [242, 302] on p "Sales Page" at bounding box center [223, 297] width 179 height 11
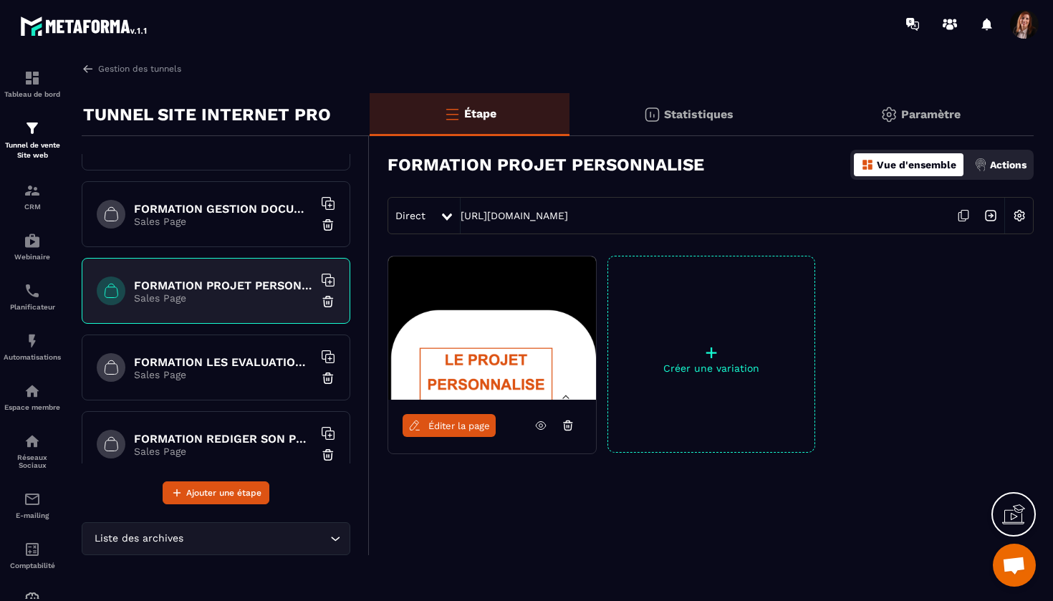
click at [208, 357] on h6 "FORMATION LES EVALUATIONS EN SANTE" at bounding box center [223, 362] width 179 height 14
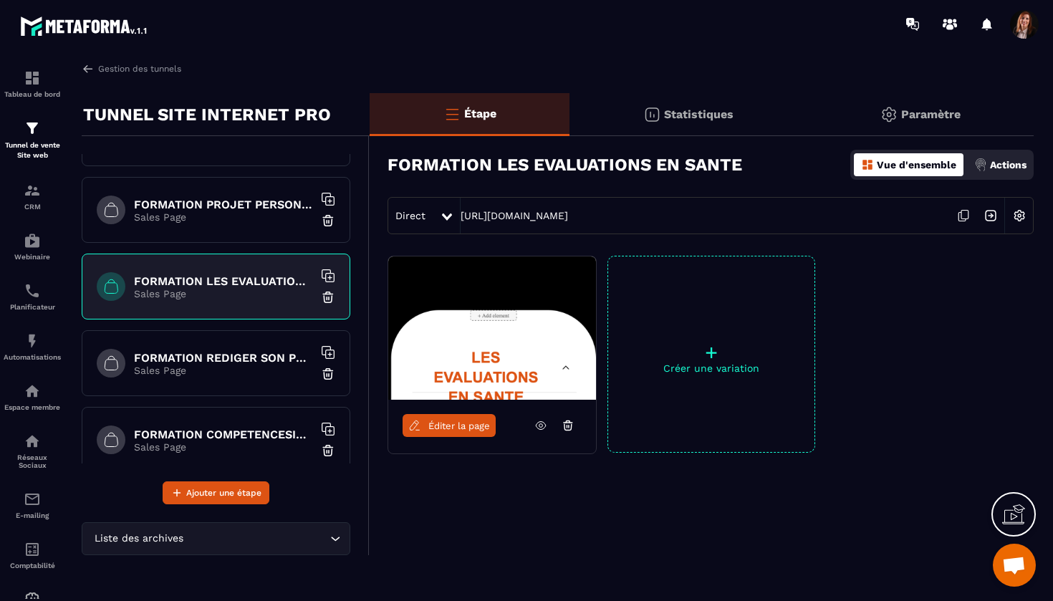
scroll to position [1239, 0]
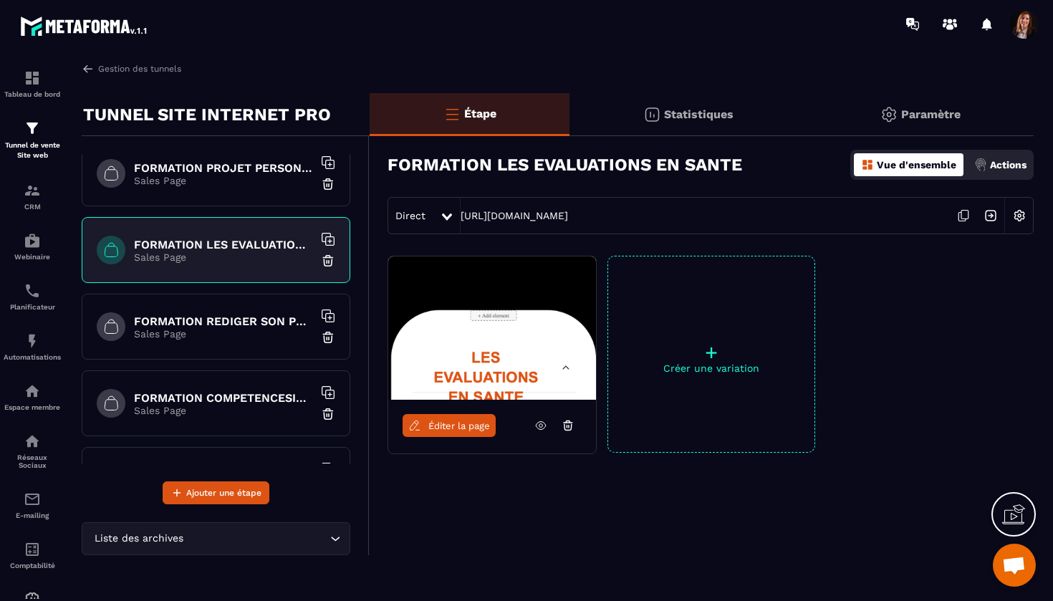
click at [265, 324] on h6 "FORMATION REDIGER SON PROJET D'ETABLISSEMENT CPOM" at bounding box center [223, 321] width 179 height 14
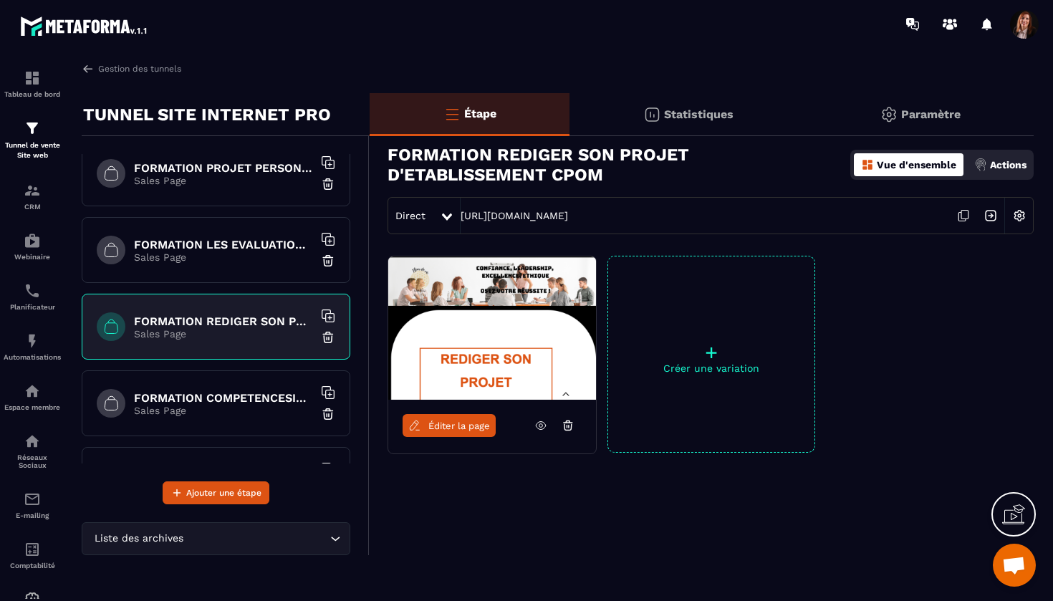
click at [231, 400] on h6 "FORMATION COMPETENCESIDECEHPAD" at bounding box center [223, 398] width 179 height 14
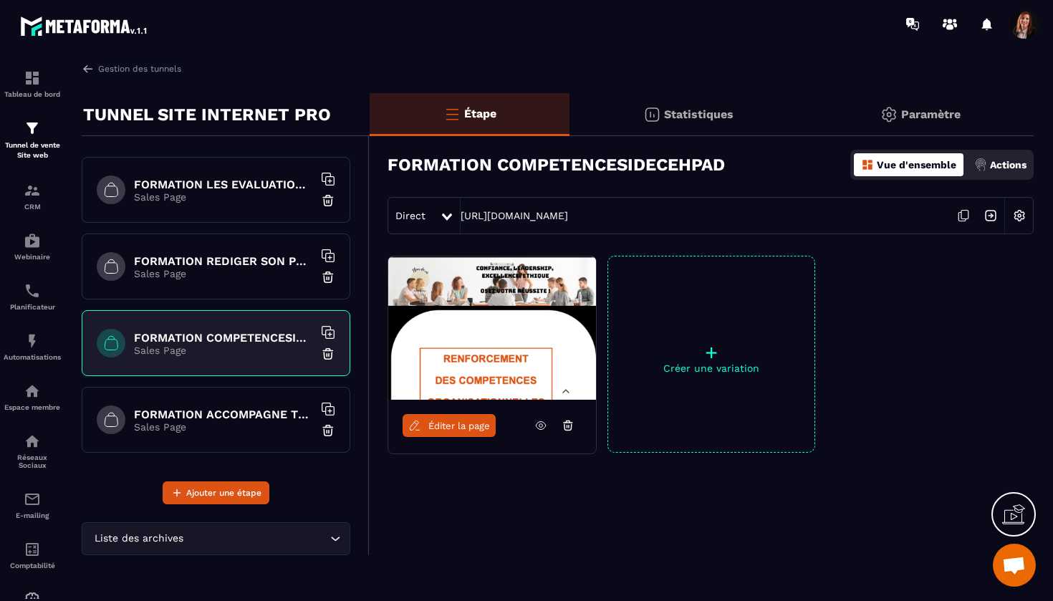
scroll to position [1300, 0]
click at [228, 413] on h6 "FORMATION ACCOMPAGNE TRACEUR" at bounding box center [223, 414] width 179 height 14
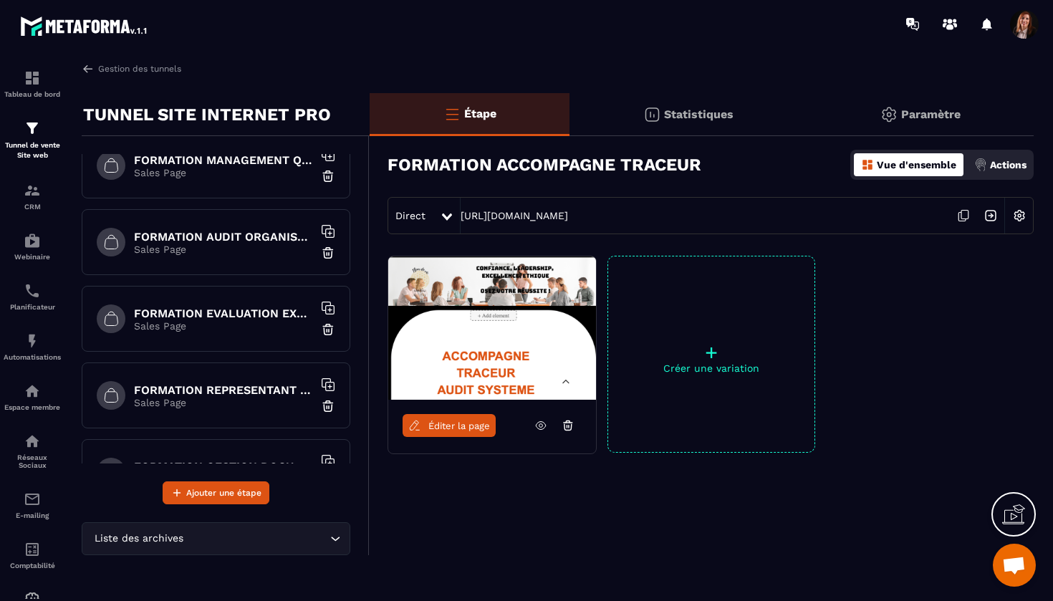
scroll to position [868, 0]
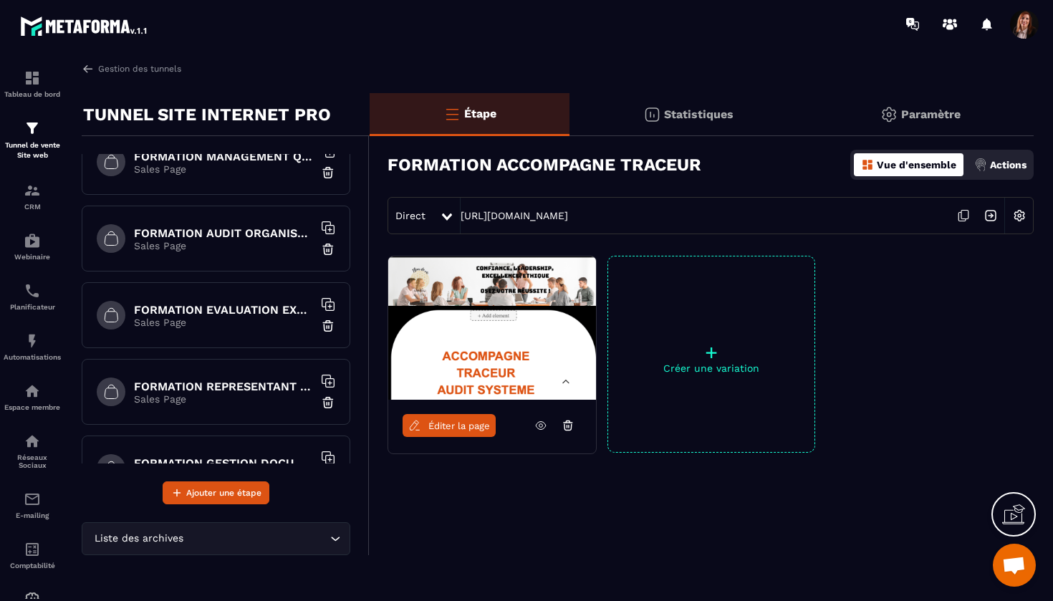
click at [214, 313] on h6 "FORMATION EVALUATION EXTERNE HAS" at bounding box center [223, 310] width 179 height 14
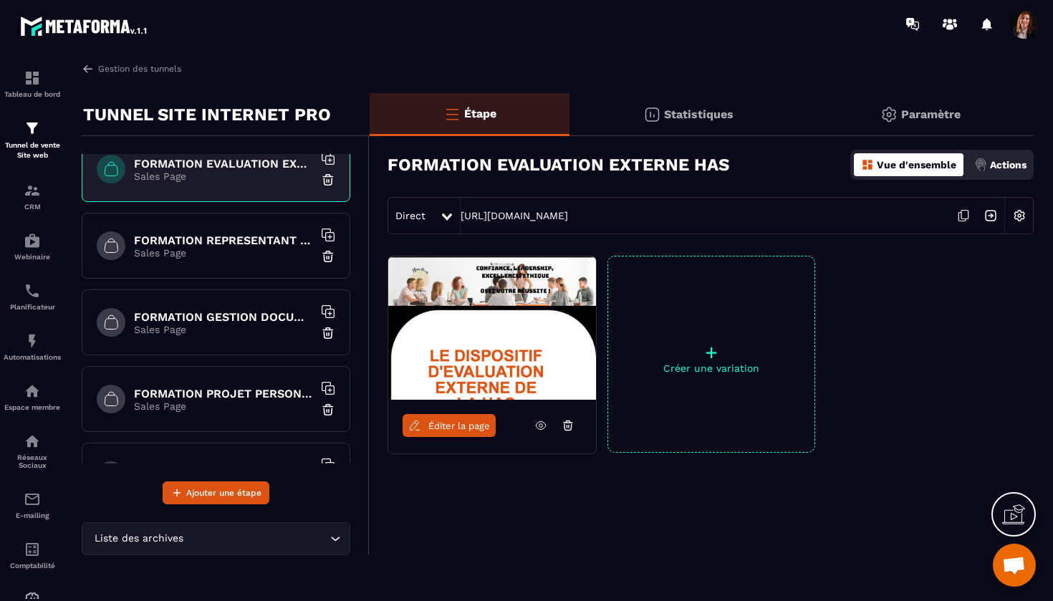
scroll to position [1015, 0]
click at [213, 395] on h6 "FORMATION PROJET PERSONNALISE" at bounding box center [223, 392] width 179 height 14
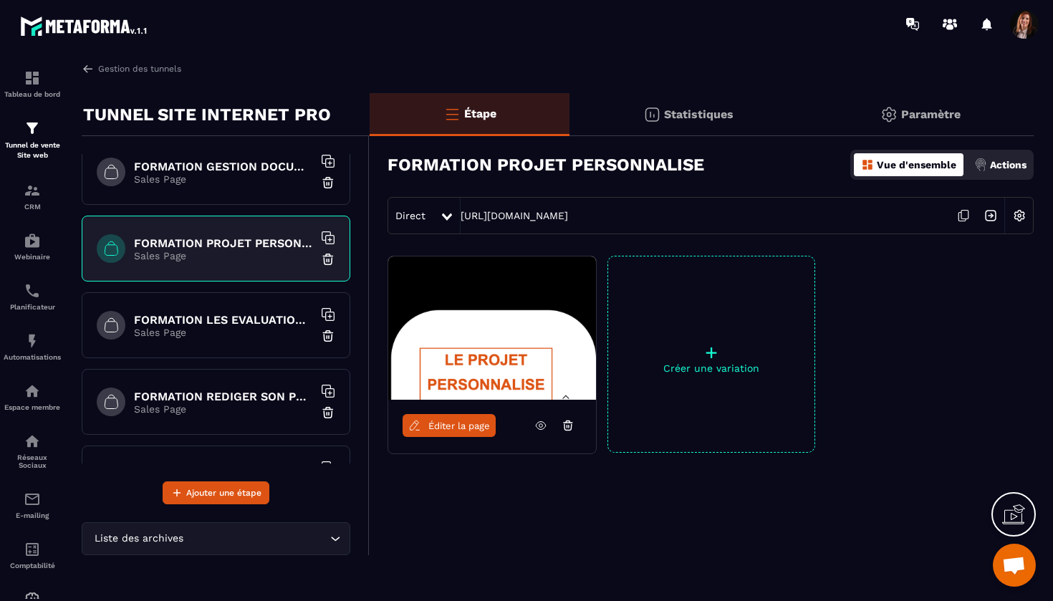
scroll to position [1167, 0]
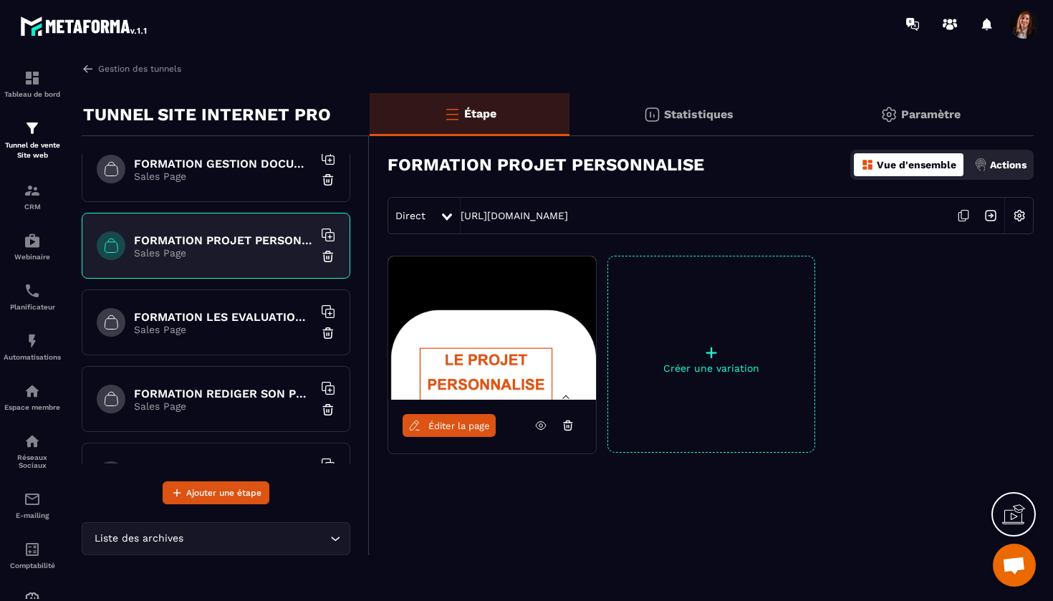
click at [229, 325] on p "Sales Page" at bounding box center [223, 329] width 179 height 11
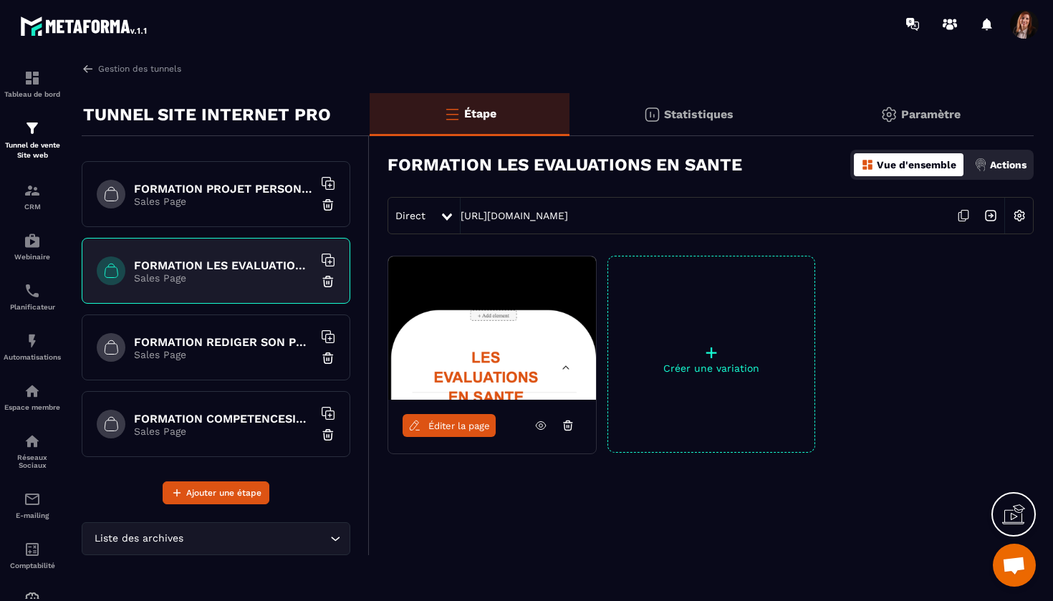
scroll to position [1222, 0]
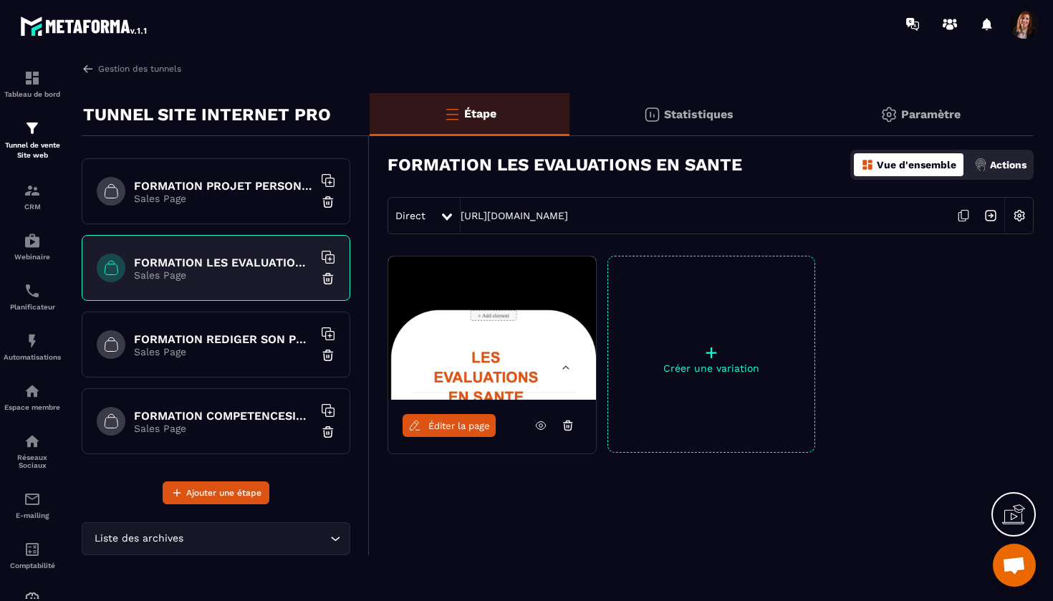
click at [226, 337] on h6 "FORMATION REDIGER SON PROJET D'ETABLISSEMENT CPOM" at bounding box center [223, 339] width 179 height 14
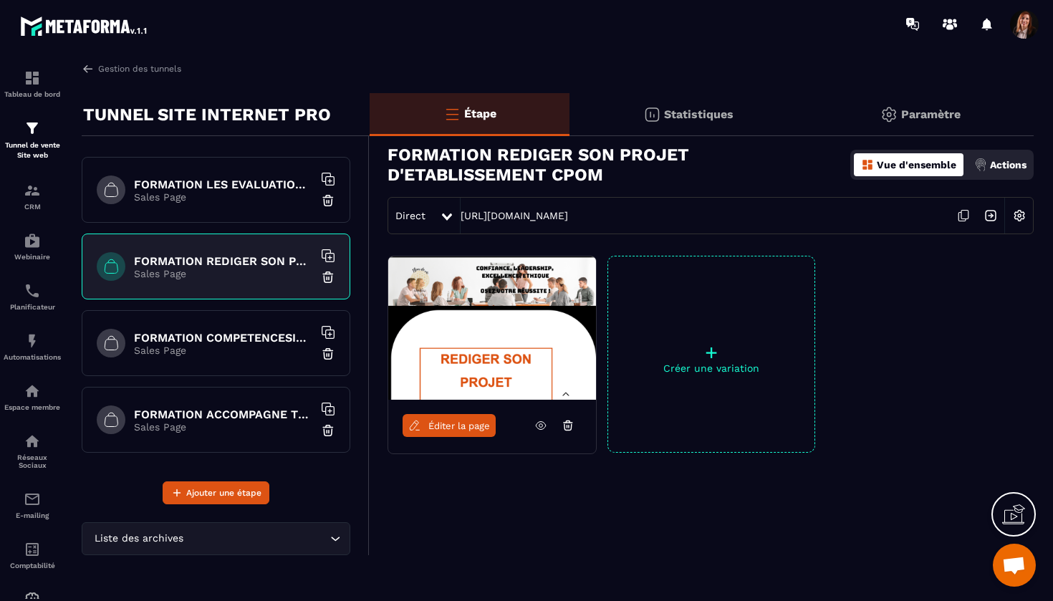
scroll to position [1300, 0]
click at [226, 337] on h6 "FORMATION COMPETENCESIDECEHPAD" at bounding box center [223, 338] width 179 height 14
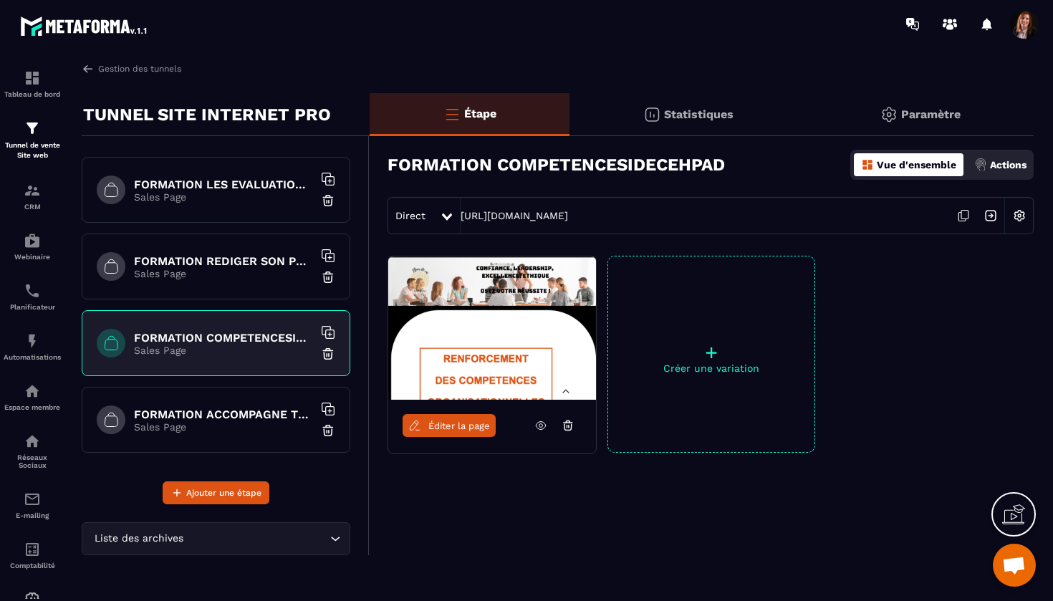
click at [211, 412] on h6 "FORMATION ACCOMPAGNE TRACEUR" at bounding box center [223, 414] width 179 height 14
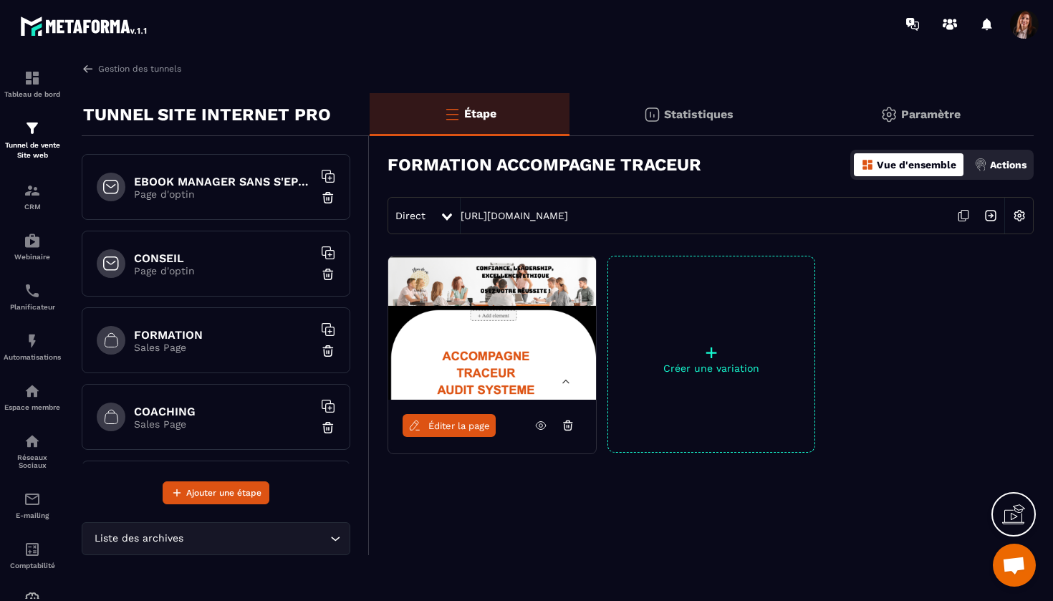
click at [213, 257] on h6 "CONSEIL" at bounding box center [223, 258] width 179 height 14
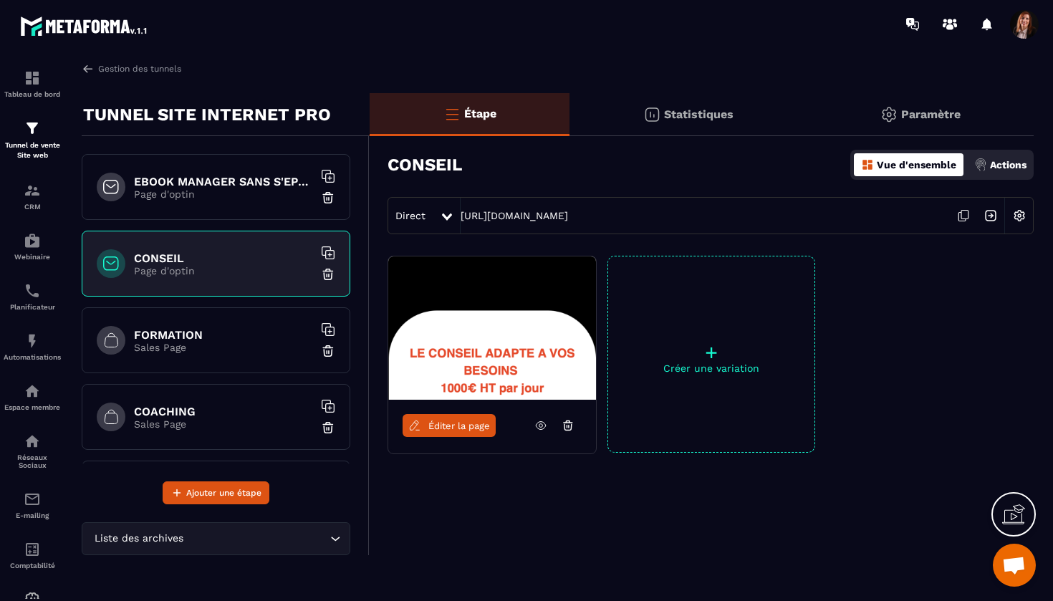
click at [178, 345] on p "Sales Page" at bounding box center [223, 347] width 179 height 11
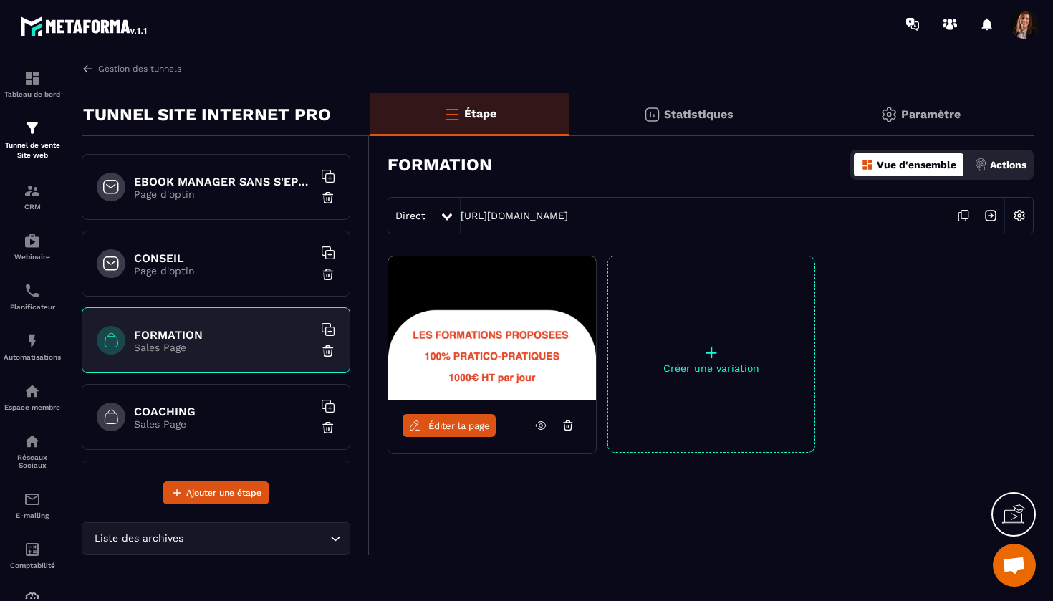
click at [160, 400] on div "COACHING Sales Page" at bounding box center [216, 417] width 269 height 66
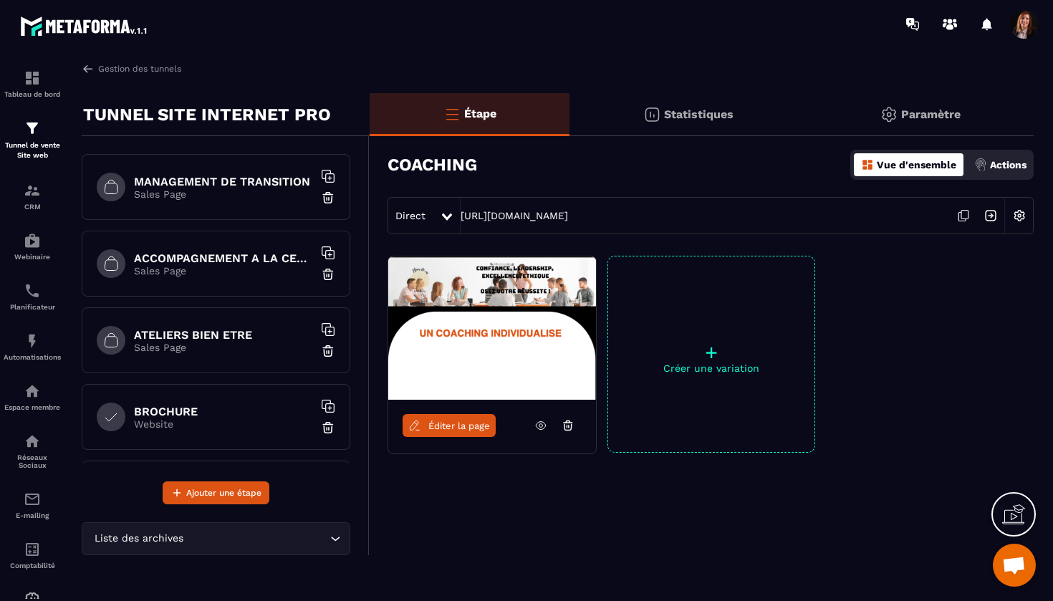
scroll to position [307, 0]
click at [207, 169] on div "MANAGEMENT DE TRANSITION Sales Page" at bounding box center [216, 186] width 269 height 66
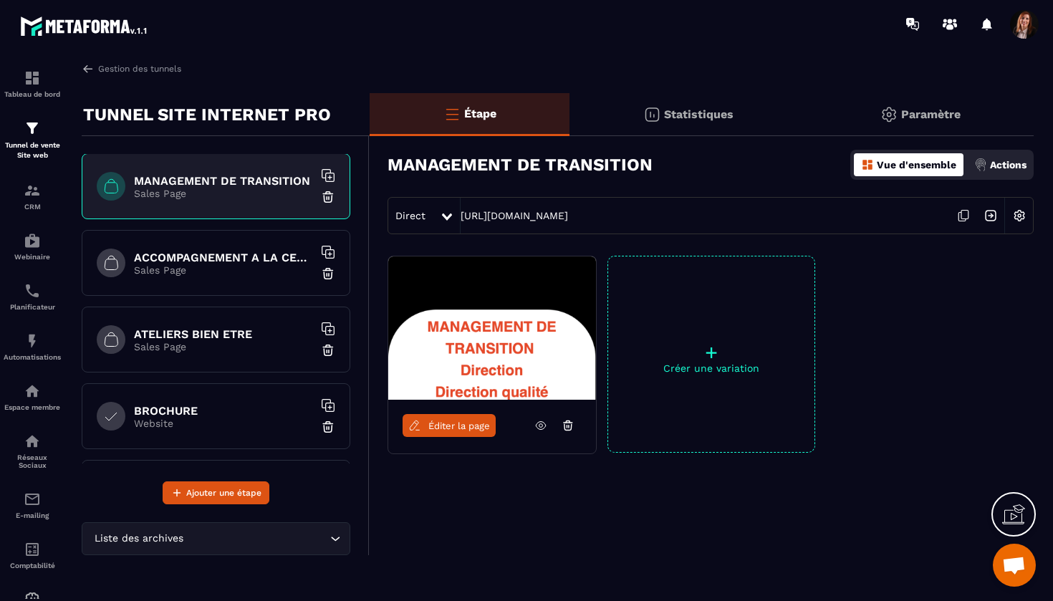
click at [213, 265] on p "Sales Page" at bounding box center [223, 269] width 179 height 11
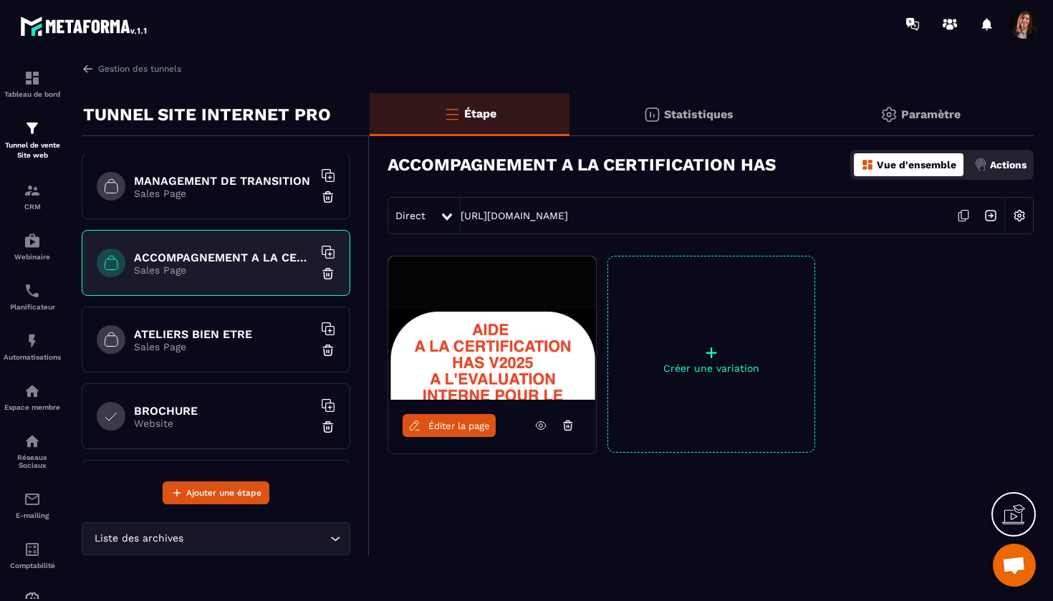
click at [438, 424] on span "Éditer la page" at bounding box center [459, 425] width 62 height 11
